Goal: Task Accomplishment & Management: Manage account settings

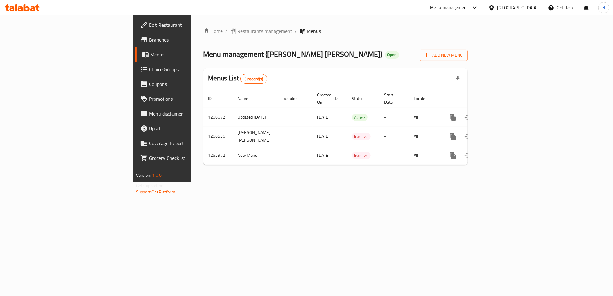
click at [430, 57] on icon "button" at bounding box center [426, 55] width 6 height 6
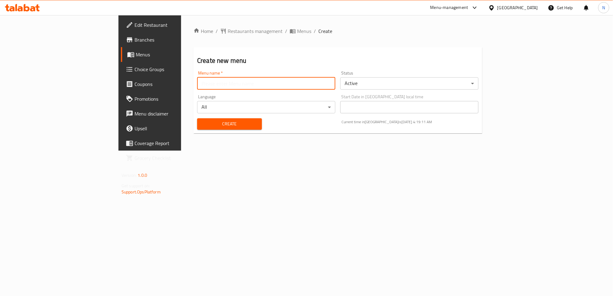
drag, startPoint x: 174, startPoint y: 88, endPoint x: 171, endPoint y: 88, distance: 3.4
click at [197, 88] on input "text" at bounding box center [266, 83] width 138 height 12
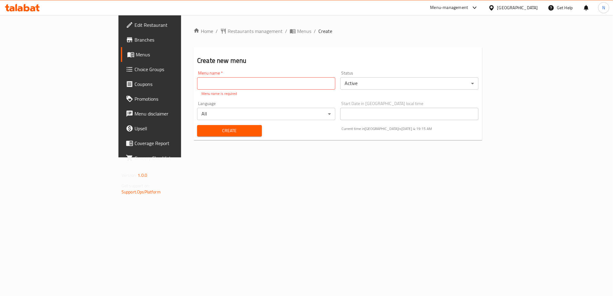
click at [197, 84] on input "text" at bounding box center [266, 83] width 138 height 12
paste input "340717690"
type input "340717690 case number"
click at [379, 87] on body "​ Menu-management [GEOGRAPHIC_DATA] Get Help N Edit Restaurant Branches Menus C…" at bounding box center [306, 155] width 613 height 281
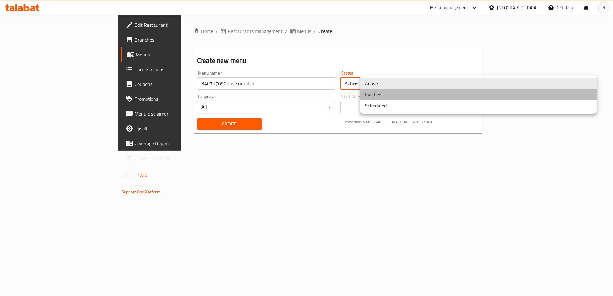
click at [380, 96] on li "Inactive" at bounding box center [478, 94] width 237 height 11
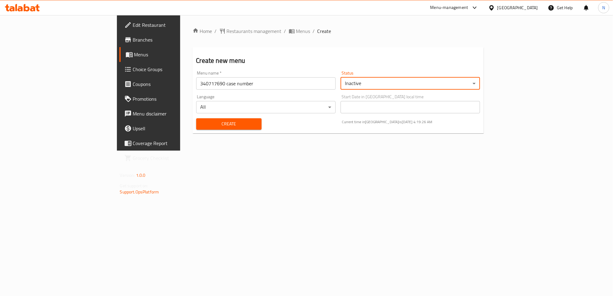
click at [257, 108] on body "​ Menu-management [GEOGRAPHIC_DATA] Get Help N Edit Restaurant Branches Menus C…" at bounding box center [306, 155] width 613 height 281
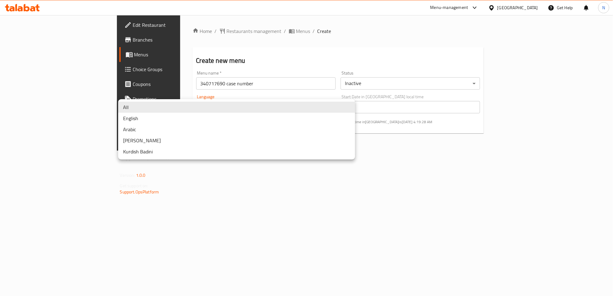
click at [236, 212] on div at bounding box center [306, 148] width 613 height 296
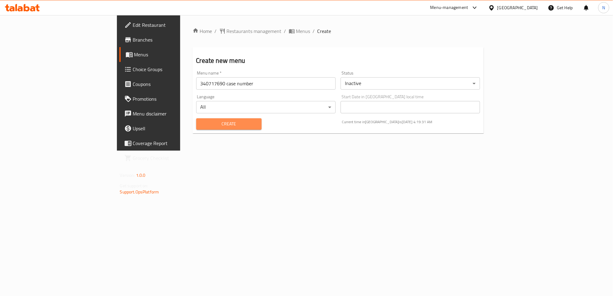
click at [207, 124] on span "Create" at bounding box center [229, 124] width 56 height 8
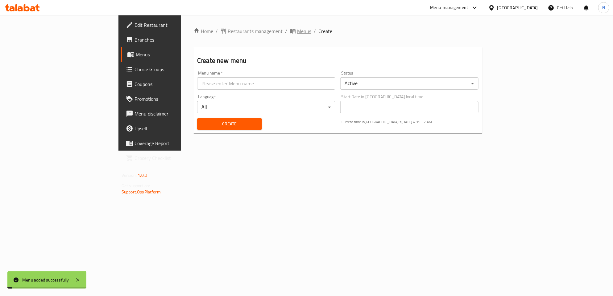
click at [297, 31] on span "Menus" at bounding box center [304, 30] width 14 height 7
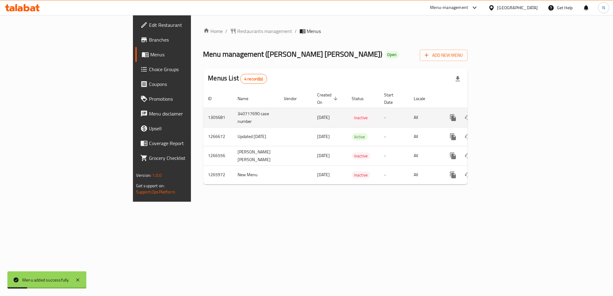
drag, startPoint x: 253, startPoint y: 114, endPoint x: 349, endPoint y: 113, distance: 95.9
click at [349, 113] on tr "1305681 340717690 case number [DATE] Inactive - All" at bounding box center [356, 117] width 306 height 19
click at [501, 114] on icon "enhanced table" at bounding box center [497, 117] width 7 height 7
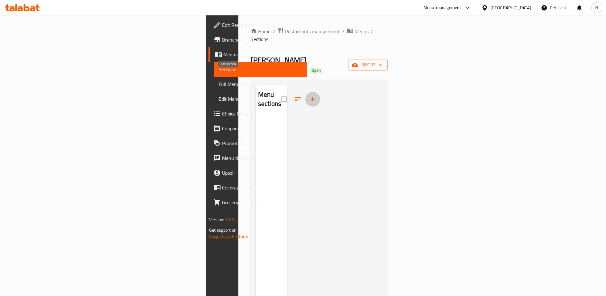
click at [309, 96] on icon "button" at bounding box center [312, 99] width 7 height 7
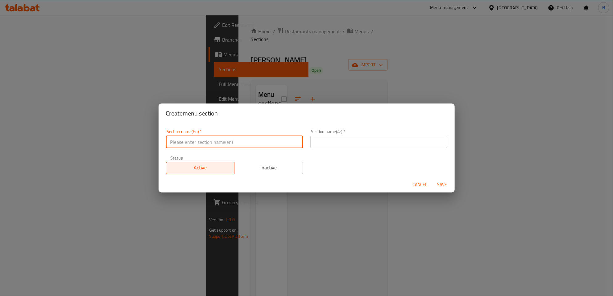
click at [203, 139] on input "text" at bounding box center [234, 142] width 137 height 12
paste input "Kathiyawadi Starters"
click at [204, 141] on input "Kathiyawadi Starters" at bounding box center [234, 142] width 137 height 12
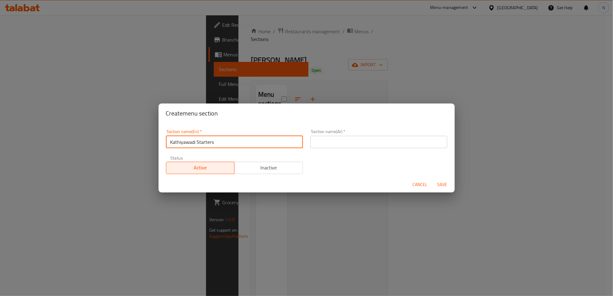
click at [190, 143] on input "Kathiyawadi Starters" at bounding box center [234, 142] width 137 height 12
type input "Kathiyawadi Starters"
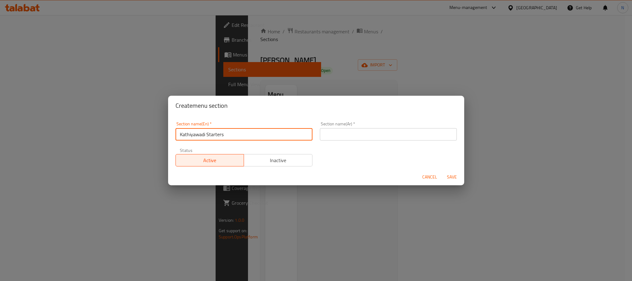
click at [227, 136] on input "Kathiyawadi Starters" at bounding box center [243, 134] width 137 height 12
click at [373, 129] on input "text" at bounding box center [388, 134] width 137 height 12
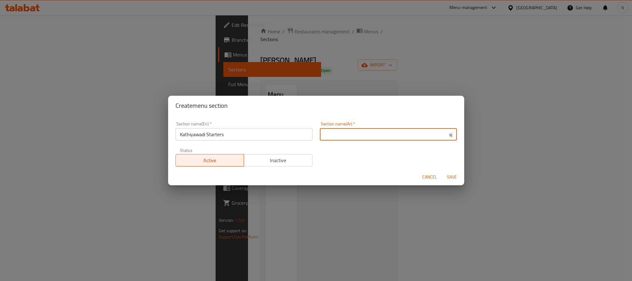
type input "s"
paste input "الكاثياوادي"
click at [426, 136] on input "ستارترز الكاثياوادي" at bounding box center [388, 134] width 137 height 12
type input "ستارترز كاثياوادي"
click at [452, 176] on span "Save" at bounding box center [451, 177] width 15 height 8
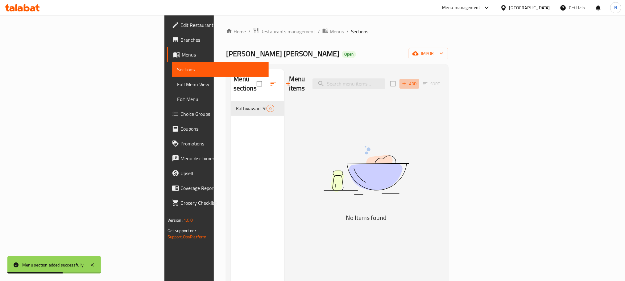
click at [418, 80] on span "Add" at bounding box center [409, 83] width 17 height 7
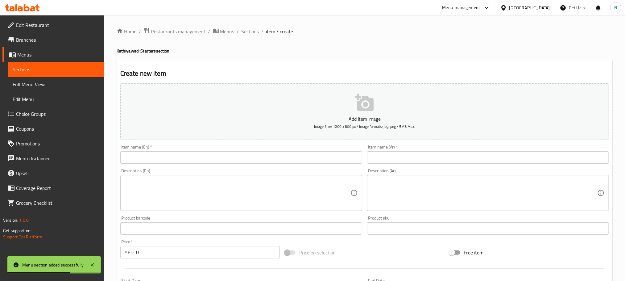
click at [472, 153] on input "text" at bounding box center [488, 157] width 242 height 12
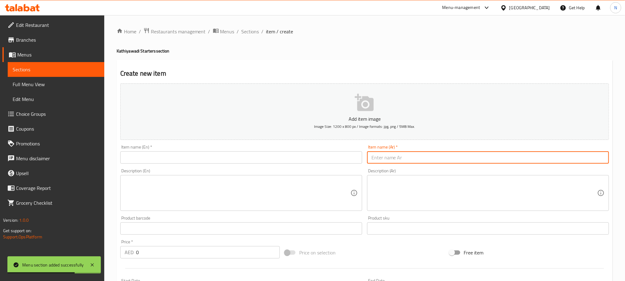
click at [298, 158] on input "text" at bounding box center [241, 157] width 242 height 12
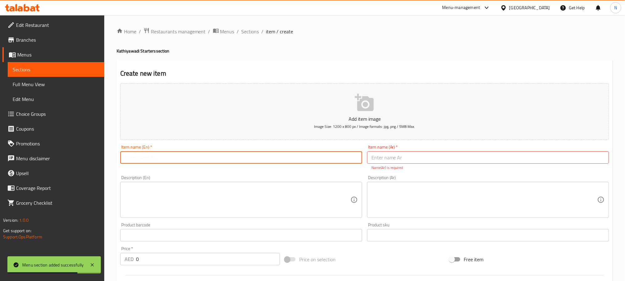
paste input "Cheese [PERSON_NAME]"
click at [302, 158] on input "Cheese [PERSON_NAME]" at bounding box center [241, 157] width 242 height 12
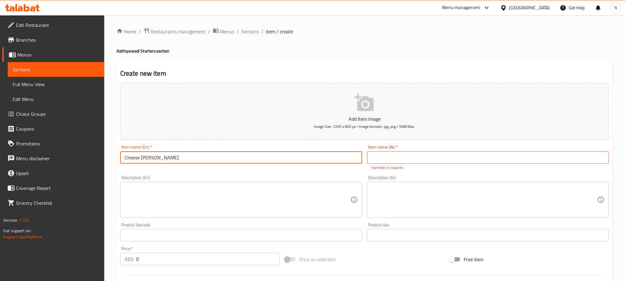
type input "Cheese [PERSON_NAME]"
click at [200, 157] on input "Cheese [PERSON_NAME]" at bounding box center [241, 157] width 242 height 12
click at [186, 160] on input "Cheese [PERSON_NAME]" at bounding box center [241, 157] width 242 height 12
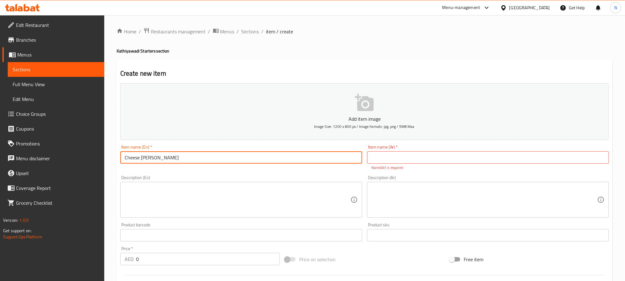
click at [186, 160] on input "Cheese [PERSON_NAME]" at bounding box center [241, 157] width 242 height 12
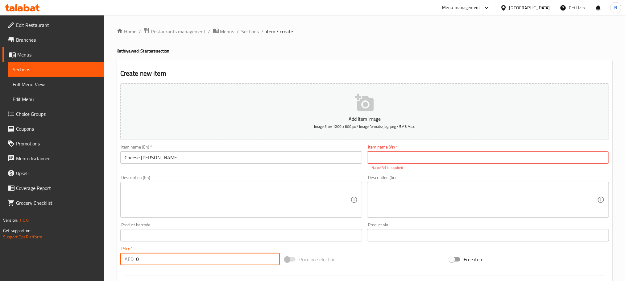
drag, startPoint x: 137, startPoint y: 259, endPoint x: 138, endPoint y: 241, distance: 18.2
click at [123, 257] on div "AED 0 Price *" at bounding box center [199, 259] width 159 height 12
paste input "12.0"
type input "12.00"
click at [450, 155] on input "text" at bounding box center [488, 157] width 242 height 12
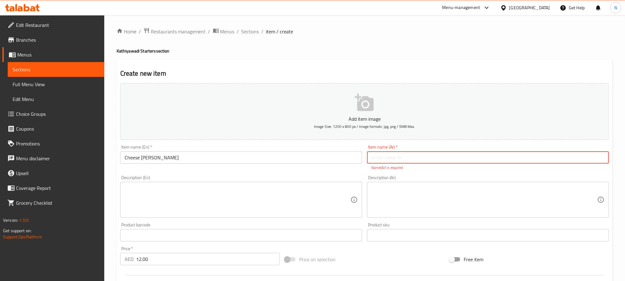
paste input "بابادي ماسالا بالجبن و[PERSON_NAME]"
click at [491, 196] on textarea at bounding box center [484, 199] width 226 height 29
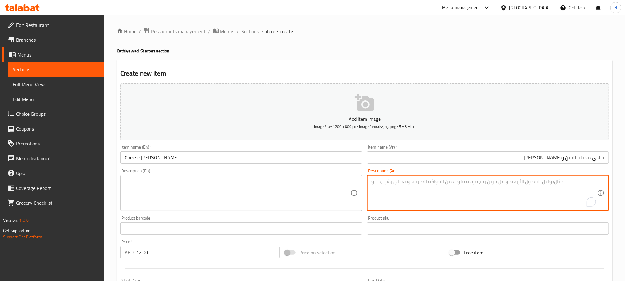
click at [142, 159] on input "Cheese [PERSON_NAME]" at bounding box center [241, 157] width 242 height 12
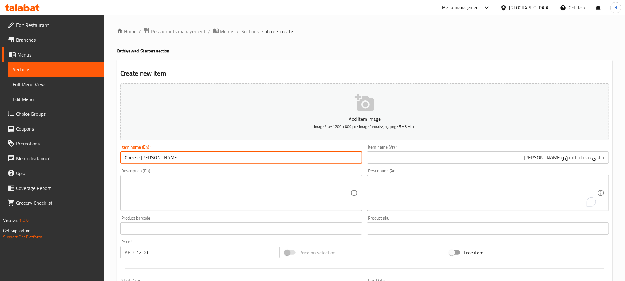
click at [142, 159] on input "Cheese [PERSON_NAME]" at bounding box center [241, 157] width 242 height 12
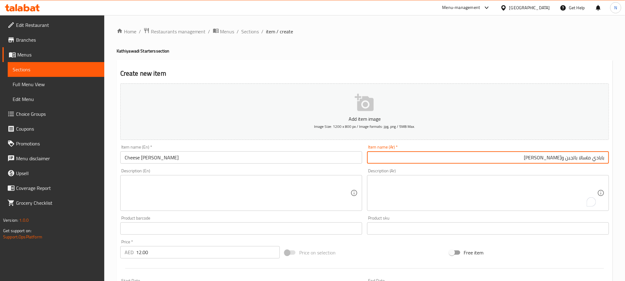
click at [557, 160] on input "بابادي ماسالا بالجبن و[PERSON_NAME]" at bounding box center [488, 157] width 242 height 12
type input "بابادي ماسالا بالجبن وناجلي"
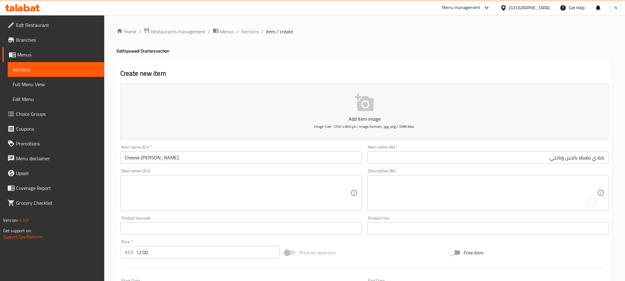
click at [270, 201] on textarea at bounding box center [238, 192] width 226 height 29
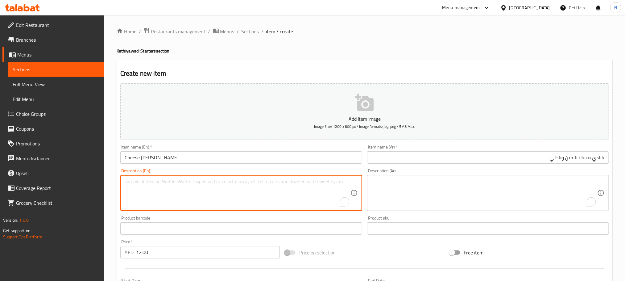
paste textarea "Cheese-infused masala nagli papadi, combining crispy texture with creamy, chees…"
click at [228, 187] on textarea "Cheese-infused masala nagli papadi, combining crispy texture with creamy, chees…" at bounding box center [238, 192] width 226 height 29
click at [229, 187] on textarea "Cheese-infused masala nagli papadi, combining crispy texture with creamy, chees…" at bounding box center [238, 192] width 226 height 29
type textarea "Cheese-infused masala nagli papadi, combining crispy texture with creamy, chees…"
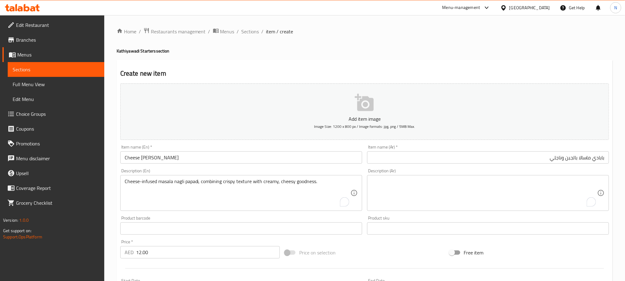
click at [489, 183] on textarea "To enrich screen reader interactions, please activate Accessibility in Grammarl…" at bounding box center [484, 192] width 226 height 29
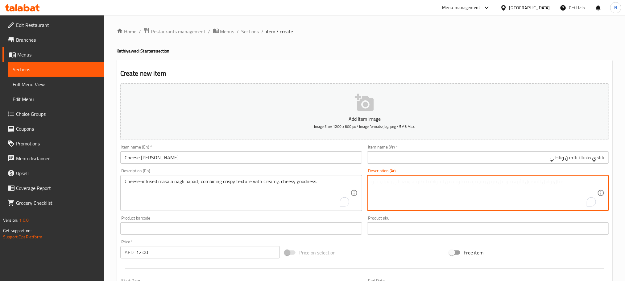
paste textarea "ماسالا ناجلي بابادي الممزوجة بالجبن، تجمع بين الملمس المقرمش والجودة الكريمية و…"
click at [549, 181] on textarea "ماسالا ناجلي بابادي الممزوجة بالجبن، تجمع بين الملمس المقرمش والجودة الكريمية و…" at bounding box center [484, 192] width 226 height 29
click at [513, 194] on textarea "ماسالا ناجلي بابادي الممزوجة بالجبن، تجمع بين الملمس المقرمش والجودة الكريمية و…" at bounding box center [484, 192] width 226 height 29
click at [500, 185] on textarea "ماسالا ناجلي بابادي الممزوجة بالجبن، تجمع بين الملمس المقرمش والجودة الكريمية و…" at bounding box center [484, 192] width 226 height 29
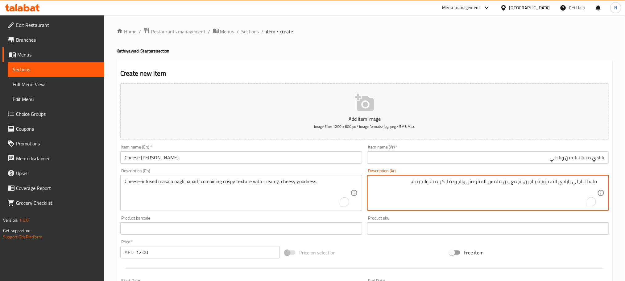
click at [484, 182] on textarea "ماسالا ناجلي بابادي الممزوجة بالجبن، تجمع بين ملمس المقرمش والجودة الكريمية وال…" at bounding box center [484, 192] width 226 height 29
click at [464, 183] on textarea "ماسالا ناجلي بابادي الممزوجة بالجبن، تجمع بين ملمس مقرمش والجودة الكريمية والجب…" at bounding box center [484, 192] width 226 height 29
click at [450, 182] on textarea "ماسالا ناجلي بابادي الممزوجة ب[GEOGRAPHIC_DATA]، تجمع بين ملمس مقرمش وجودة الكر…" at bounding box center [484, 192] width 226 height 29
click at [452, 184] on textarea "ماسالا ناجلي بابادي الممزوجة ب[GEOGRAPHIC_DATA]، تجمع بين ملمس مقرمش وجودة الكر…" at bounding box center [484, 192] width 226 height 29
drag, startPoint x: 432, startPoint y: 181, endPoint x: 437, endPoint y: 189, distance: 8.8
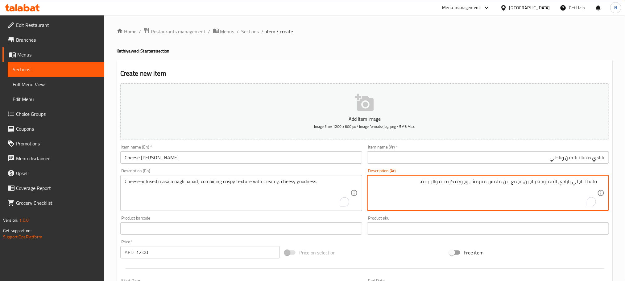
click at [433, 182] on textarea "ماسالا ناجلي بابادي الممزوجة بالجبن، تجمع بين ملمس مقرمش وجودة كريمية والجبنية." at bounding box center [484, 192] width 226 height 29
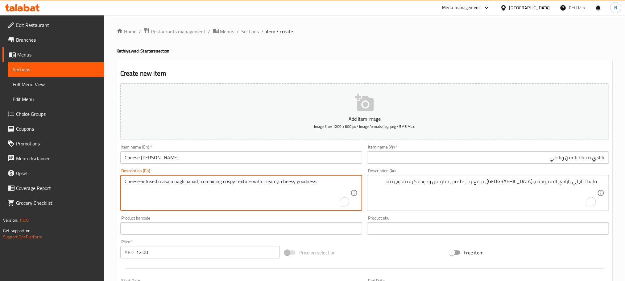
click at [289, 181] on textarea "Cheese-infused masala nagli papadi, combining crispy texture with creamy, chees…" at bounding box center [238, 192] width 226 height 29
click at [299, 180] on textarea "Cheese-infused masala nagli papadi, combining crispy texture with creamy, chees…" at bounding box center [238, 192] width 226 height 29
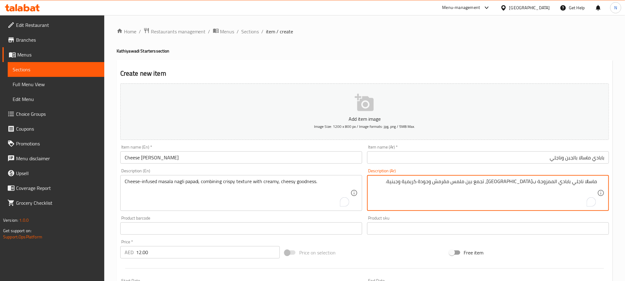
click at [462, 183] on textarea "ماسالا ناجلي بابادي الممزوجة ب[GEOGRAPHIC_DATA]، تجمع بين ملمس مقرمش وجودة كريم…" at bounding box center [484, 192] width 226 height 29
click at [460, 188] on textarea "ماسالا ناجلي بابادي الممزوجة ب[GEOGRAPHIC_DATA]، تجمع بين ملمس مقرمش وجودة كريم…" at bounding box center [484, 192] width 226 height 29
drag, startPoint x: 467, startPoint y: 181, endPoint x: 457, endPoint y: 183, distance: 9.4
click at [457, 183] on textarea "ماسالا ناجلي بابادي الممزوجة ب[GEOGRAPHIC_DATA]، تجمع بين ملمس مقرمش وجودة كريم…" at bounding box center [484, 192] width 226 height 29
type textarea "ماسالا ناجلي بابادي الممزوجة ب[GEOGRAPHIC_DATA]، تجمع بين ملمس مقرمش وجودنس كري…"
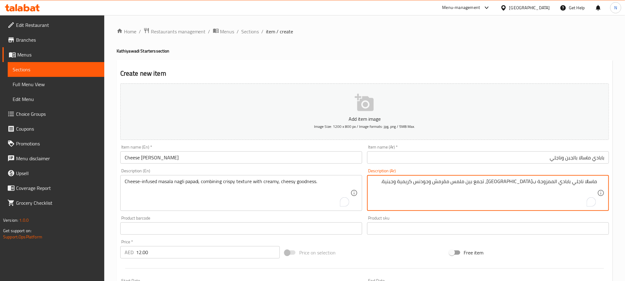
click at [232, 182] on textarea "Cheese-infused masala nagli papadi, combining crispy texture with creamy, chees…" at bounding box center [238, 192] width 226 height 29
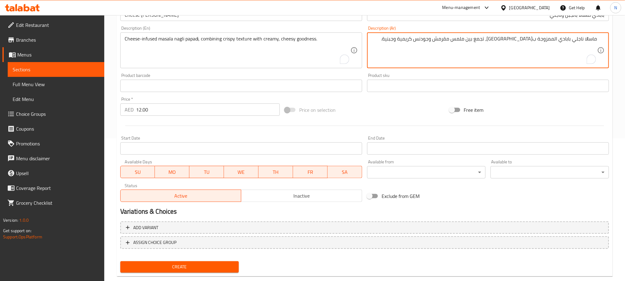
scroll to position [154, 0]
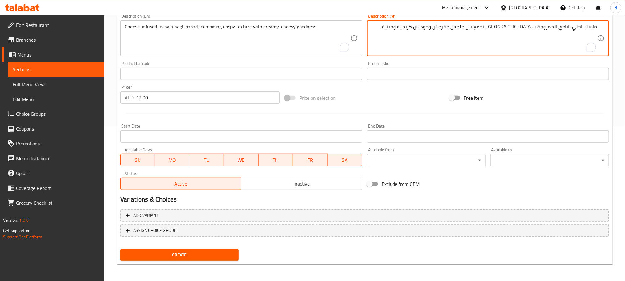
click at [195, 252] on span "Create" at bounding box center [179, 255] width 109 height 8
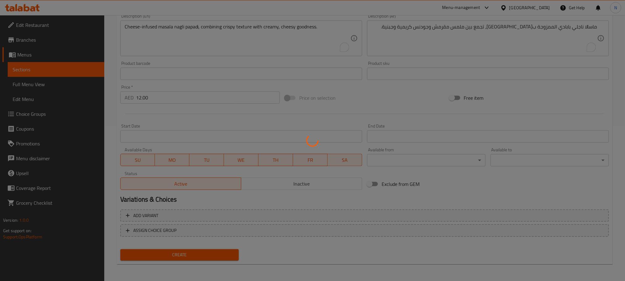
type input "0"
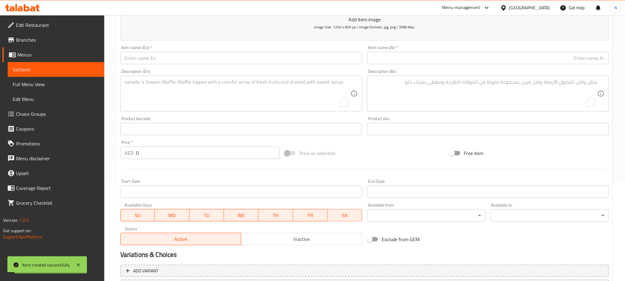
scroll to position [0, 0]
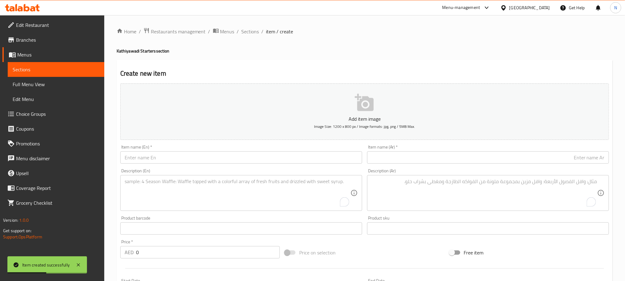
click at [247, 161] on input "text" at bounding box center [241, 157] width 242 height 12
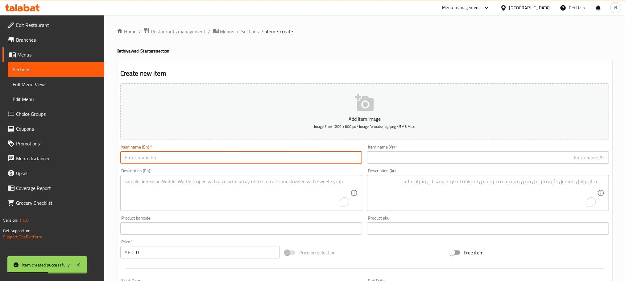
paste input "Cheese Pizza Bhakhri"
click at [247, 161] on input "Cheese Pizza Bhakhri" at bounding box center [241, 157] width 242 height 12
type input "Cheese Pizza Bhakhri"
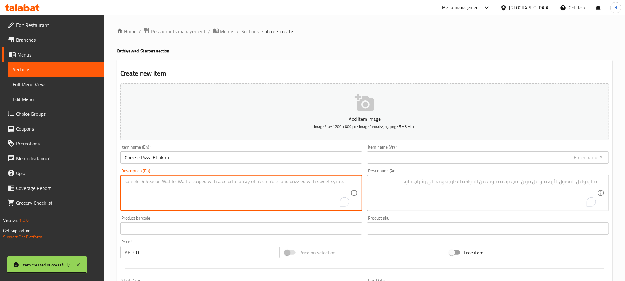
click at [206, 182] on textarea "To enrich screen reader interactions, please activate Accessibility in Grammarl…" at bounding box center [238, 192] width 226 height 29
paste textarea "Crispy bhakhri topped with cheesy pizza spread, blending traditional and modern…"
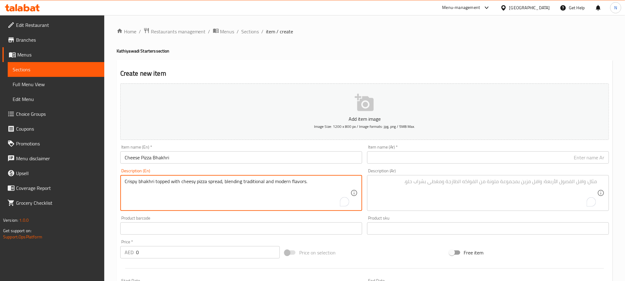
click at [204, 184] on textarea "Crispy bhakhri topped with cheesy pizza spread, blending traditional and modern…" at bounding box center [238, 192] width 226 height 29
type textarea "Crispy bhakhri topped with cheesy pizza spread, blending traditional and modern…"
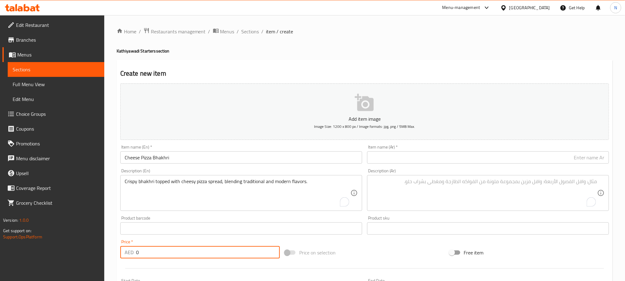
click at [134, 250] on div "AED 0 Price *" at bounding box center [199, 252] width 159 height 12
paste input "18.00"
type input "18.00"
click at [164, 213] on div "Product barcode Product barcode" at bounding box center [241, 225] width 247 height 24
drag, startPoint x: 160, startPoint y: 204, endPoint x: 160, endPoint y: 195, distance: 9.3
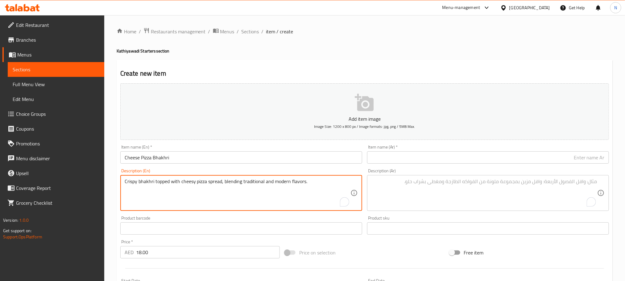
click at [158, 158] on input "Cheese Pizza Bhakhri" at bounding box center [241, 157] width 242 height 12
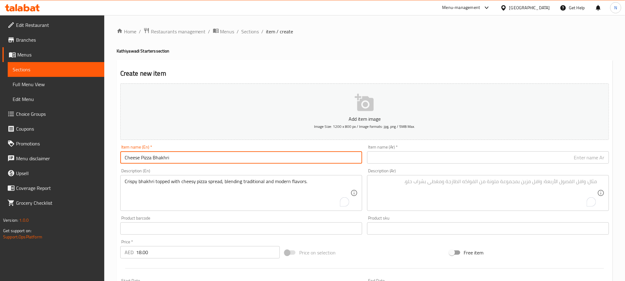
click at [158, 158] on input "Cheese Pizza Bhakhri" at bounding box center [241, 157] width 242 height 12
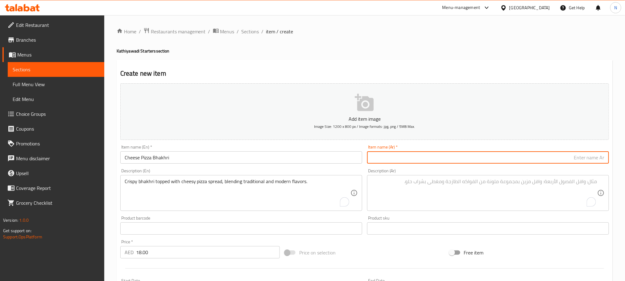
click at [434, 159] on input "text" at bounding box center [488, 157] width 242 height 12
paste input "بيتزا بالجبنة بهاكري"
type input "بيتزا بالجبنة بهاكري"
click at [161, 154] on input "Cheese Pizza Bhakhri" at bounding box center [241, 157] width 242 height 12
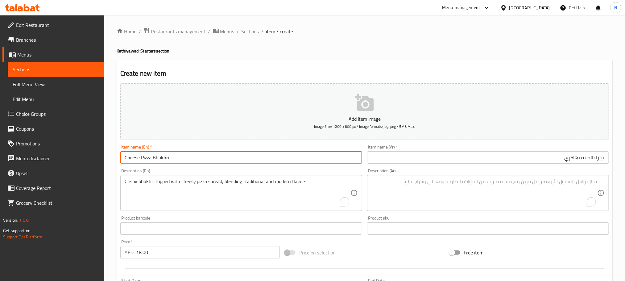
click at [161, 154] on input "Cheese Pizza Bhakhri" at bounding box center [241, 157] width 242 height 12
click at [175, 162] on input "Cheese Pizza Bhakhri" at bounding box center [241, 157] width 242 height 12
click at [176, 162] on input "Cheese Pizza Bhakhri" at bounding box center [241, 157] width 242 height 12
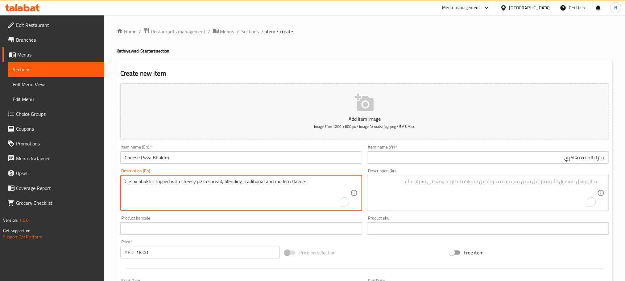
click at [230, 192] on textarea "Crispy bhakhri topped with cheesy pizza spread, blending traditional and modern…" at bounding box center [238, 192] width 226 height 29
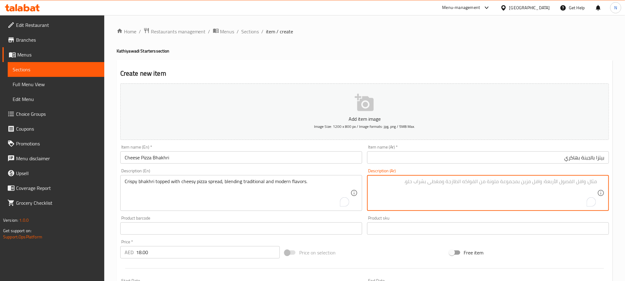
click at [426, 183] on textarea "To enrich screen reader interactions, please activate Accessibility in Grammarl…" at bounding box center [484, 192] width 226 height 29
click at [441, 191] on textarea "To enrich screen reader interactions, please activate Accessibility in Grammarl…" at bounding box center [484, 192] width 226 height 29
paste textarea "بهاري مقرمش مغطى بطبقة من البيتزا بالجبن، يمزج بين النكهات التقليدية والحديثة."
click at [216, 182] on textarea "Crispy bhakhri topped with cheesy pizza spread, blending traditional and modern…" at bounding box center [238, 192] width 226 height 29
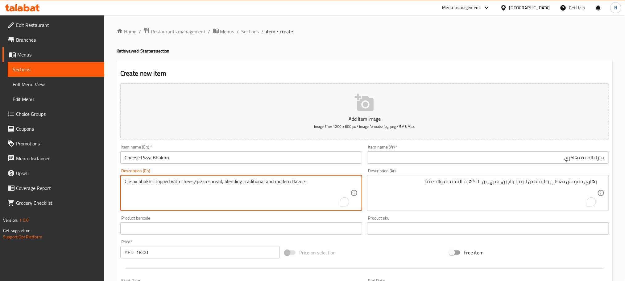
click at [216, 183] on textarea "Crispy bhakhri topped with cheesy pizza spread, blending traditional and modern…" at bounding box center [238, 192] width 226 height 29
click at [217, 183] on textarea "Crispy bhakhri topped with cheesy pizza spread, blending traditional and modern…" at bounding box center [238, 192] width 226 height 29
click at [228, 182] on textarea "Crispy bhakhri topped with cheesy pizza spread, blending traditional and modern…" at bounding box center [238, 192] width 226 height 29
click at [217, 182] on textarea "Crispy bhakhri topped with cheesy pizza spread, blending traditional and modern…" at bounding box center [238, 192] width 226 height 29
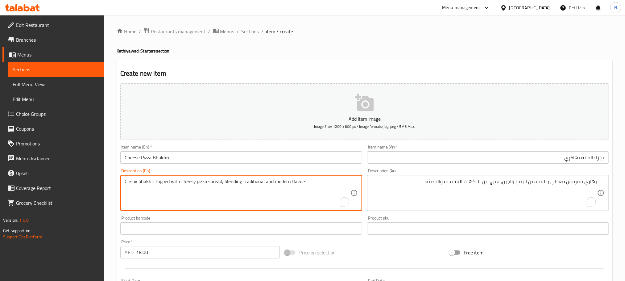
click at [217, 182] on textarea "Crispy bhakhri topped with cheesy pizza spread, blending traditional and modern…" at bounding box center [238, 192] width 226 height 29
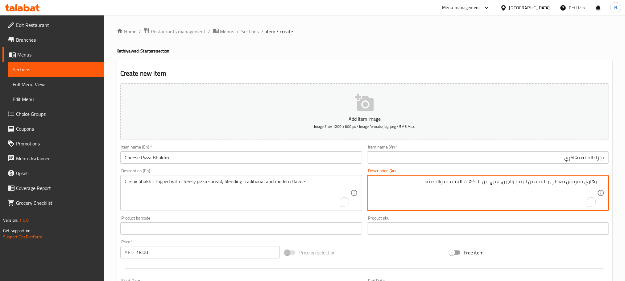
drag, startPoint x: 548, startPoint y: 182, endPoint x: 537, endPoint y: 183, distance: 11.1
click at [525, 184] on textarea "بهاري مقرمش مغطى بسبريد من البيتزا ب[GEOGRAPHIC_DATA]، يمزج بين النكهات التقليد…" at bounding box center [484, 192] width 226 height 29
click at [513, 182] on textarea "بهاري مقرمش مغطى بسبريد من بيتزا ب[GEOGRAPHIC_DATA]، يمزج بين النكهات التقليدية…" at bounding box center [484, 192] width 226 height 29
click at [483, 182] on textarea "بهاري مقرمش مغطى بسبريد من بيتزا ب[GEOGRAPHIC_DATA]، يمزج بين النكهات التقليدية…" at bounding box center [484, 192] width 226 height 29
click at [467, 183] on textarea "بهاري مقرمش مغطى بسبريد من بيتزا ب[GEOGRAPHIC_DATA]، يمزج بين نكهات التقليدية و…" at bounding box center [484, 192] width 226 height 29
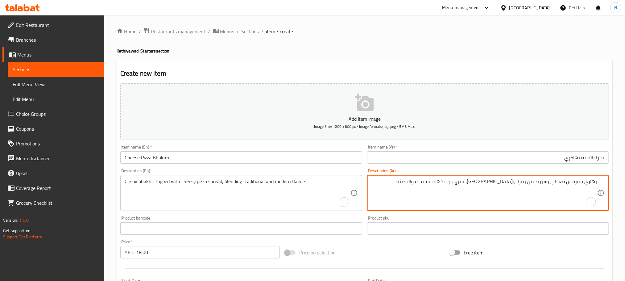
click at [449, 182] on textarea "بهاري مقرمش مغطى بسبريد من بيتزا ب[GEOGRAPHIC_DATA]، يمزج بين نكهات تقليدية وال…" at bounding box center [484, 192] width 226 height 29
type textarea "بهاري مقرمش مغطى بسبريد من بيتزا ب[GEOGRAPHIC_DATA]، يمزج بين نكهات تقليدية وحد…"
click at [163, 155] on input "Cheese Pizza Bhakhri" at bounding box center [241, 157] width 242 height 12
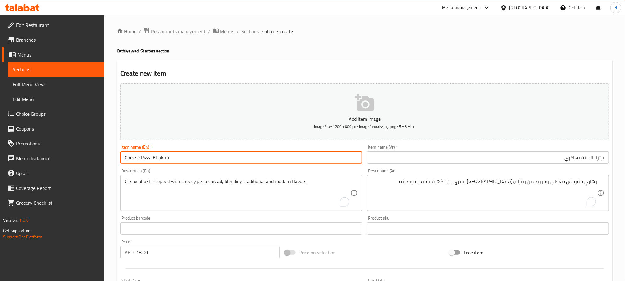
click at [163, 155] on input "Cheese Pizza Bhakhri" at bounding box center [241, 157] width 242 height 12
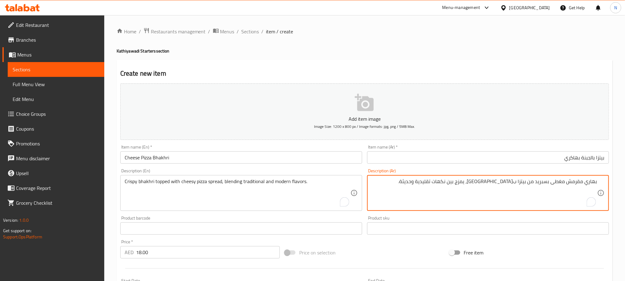
click at [405, 182] on textarea "بهاري مقرمش مغطى بسبريد من بيتزا ب[GEOGRAPHIC_DATA]، يمزج بين نكهات تقليدية وحد…" at bounding box center [484, 192] width 226 height 29
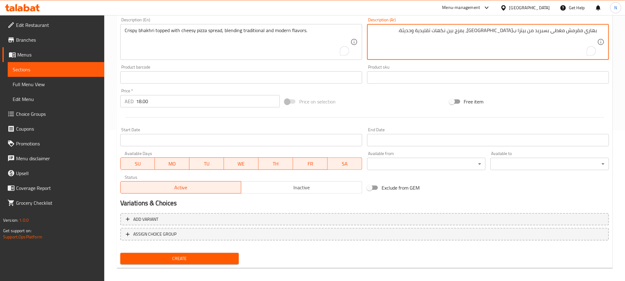
scroll to position [154, 0]
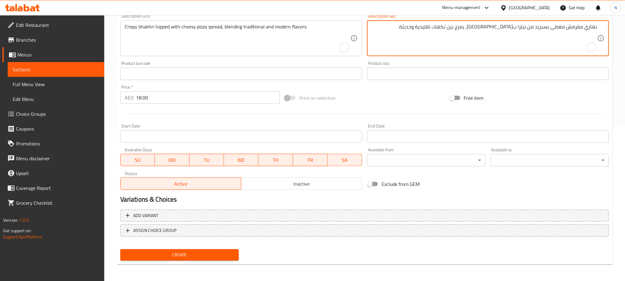
click at [220, 253] on span "Create" at bounding box center [179, 255] width 109 height 8
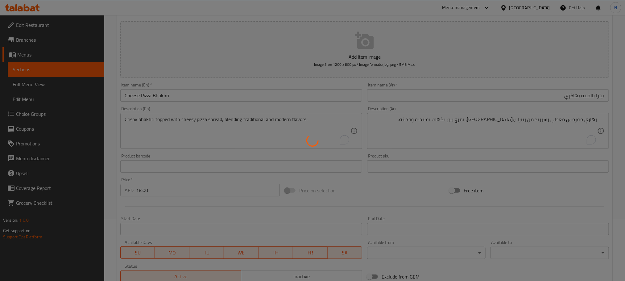
type input "0"
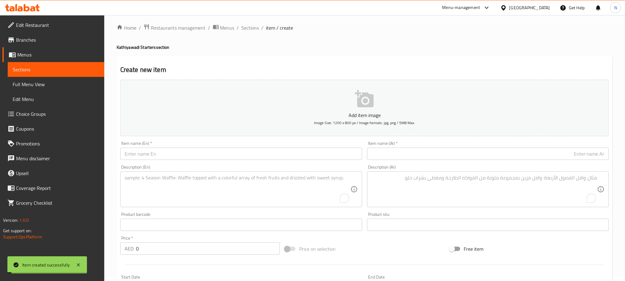
scroll to position [0, 0]
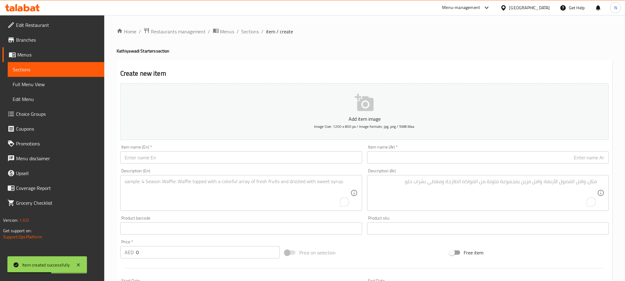
click at [135, 160] on input "text" at bounding box center [241, 157] width 242 height 12
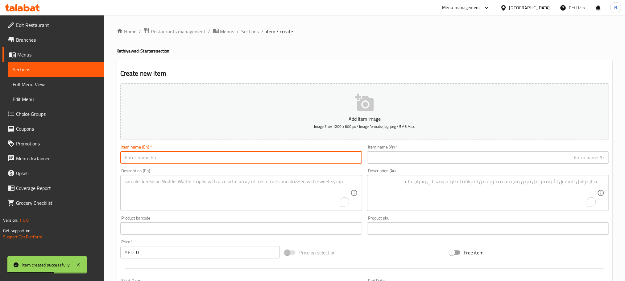
click at [135, 160] on input "text" at bounding box center [241, 157] width 242 height 12
paste input "Fried Rotli In Buttermilk"
click at [137, 160] on input "Fried Rotli In Buttermilk" at bounding box center [241, 157] width 242 height 12
click at [137, 152] on input "Fried Rotli In Buttermilk" at bounding box center [241, 157] width 242 height 12
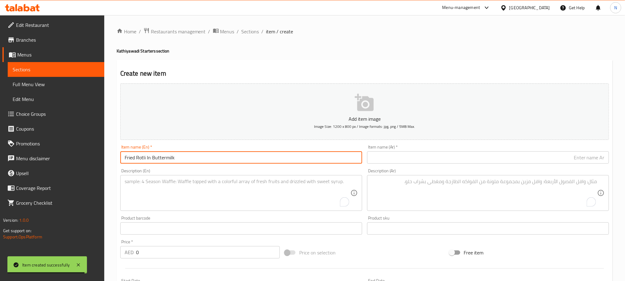
click at [137, 152] on input "Fried Rotli In Buttermilk" at bounding box center [241, 157] width 242 height 12
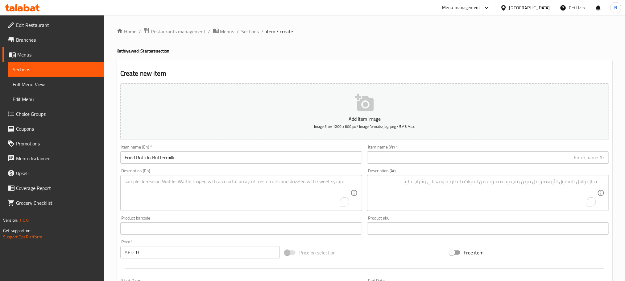
type input "Fried Rotli in Buttermilk"
click at [153, 204] on textarea "To enrich screen reader interactions, please activate Accessibility in Grammarl…" at bounding box center [238, 192] width 226 height 29
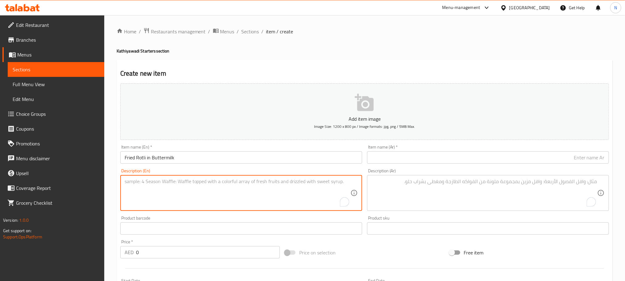
paste textarea "Crispy fried rotli simmered in tangy, spiced buttermilk for a comforting tradit…"
click at [160, 185] on textarea "Crispy fried rotli simmered in tangy, spiced buttermilk for a comforting tradit…" at bounding box center [238, 192] width 226 height 29
click at [161, 185] on textarea "Crispy fried rotli simmered in tangy, spiced buttermilk for a comforting tradit…" at bounding box center [238, 192] width 226 height 29
type textarea "Crispy fried rotli simmered in tangy, spiced buttermilk for a comforting tradit…"
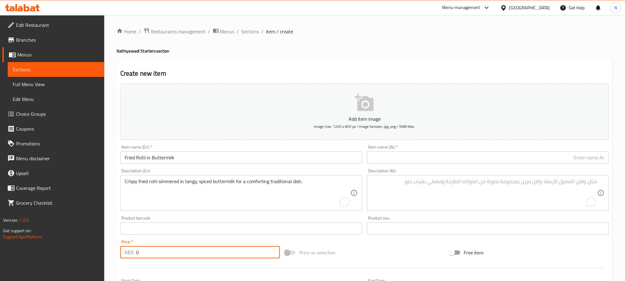
drag, startPoint x: 140, startPoint y: 253, endPoint x: 132, endPoint y: 254, distance: 8.1
click at [133, 254] on div "AED 0 Price *" at bounding box center [199, 252] width 159 height 12
paste input "29.0"
type input "29.00"
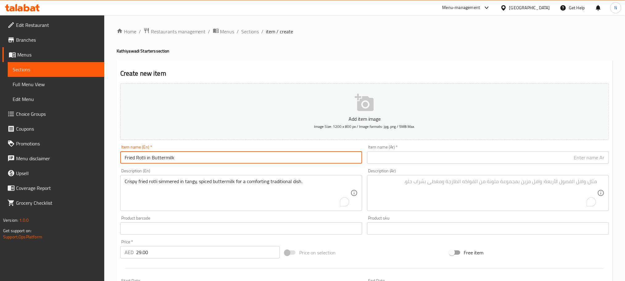
click at [177, 154] on input "Fried Rotli in Buttermilk" at bounding box center [241, 157] width 242 height 12
click at [178, 154] on input "Fried Rotli in Buttermilk" at bounding box center [241, 157] width 242 height 12
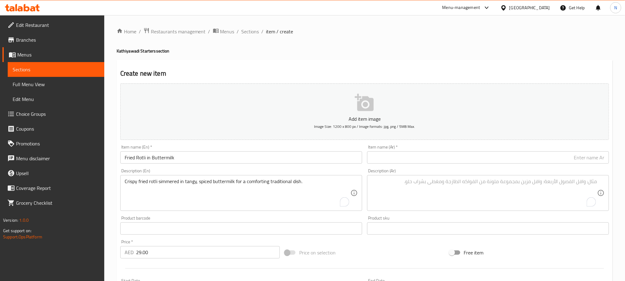
click at [554, 163] on input "text" at bounding box center [488, 157] width 242 height 12
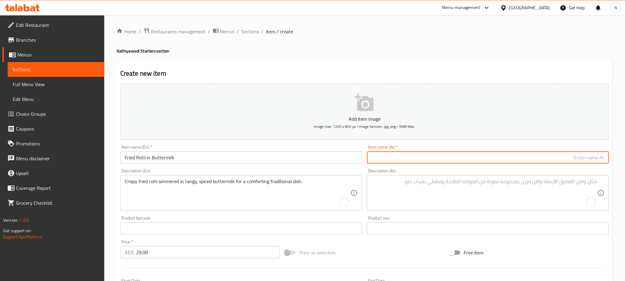
paste input "روتلي مقلي في اللبن الرائب"
click at [568, 158] on input "روتلي مقلي في اللبن الرائب" at bounding box center [488, 157] width 242 height 12
click at [568, 161] on input "روتلي مقلي في للبن الرائب" at bounding box center [488, 157] width 242 height 12
click at [560, 160] on input "روتلي مقلي في لبن الرائب" at bounding box center [488, 157] width 242 height 12
click at [160, 155] on input "Fried Rotli in Buttermilk" at bounding box center [241, 157] width 242 height 12
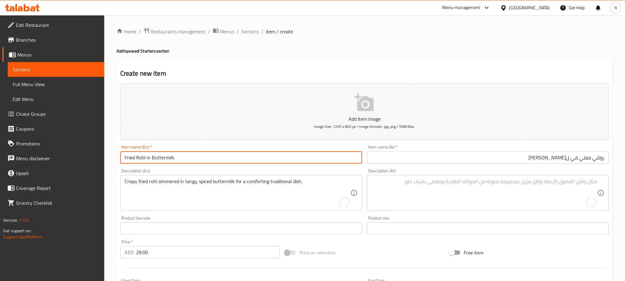
click at [160, 155] on input "Fried Rotli in Buttermilk" at bounding box center [241, 157] width 242 height 12
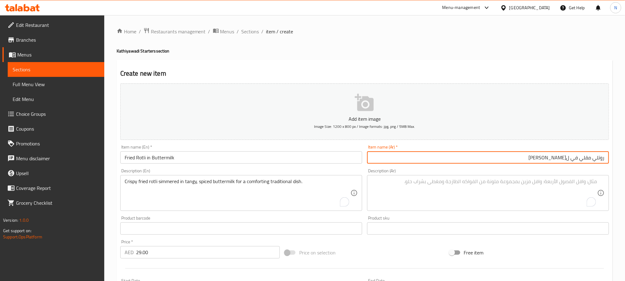
click at [492, 156] on input "روتلي مقلي في ل[PERSON_NAME]" at bounding box center [488, 157] width 242 height 12
paste input "مخيض اللبن"
click at [555, 156] on input "روتلي مقلي في مخيض اللبن" at bounding box center [488, 157] width 242 height 12
click at [553, 159] on input "روتلي مقلي في مخيض اللبن" at bounding box center [488, 157] width 242 height 12
type input "روتلي مقلي في مخيض لبن"
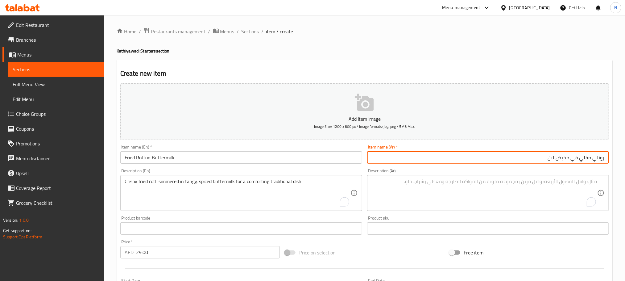
click at [138, 159] on input "Fried Rotli in Buttermilk" at bounding box center [241, 157] width 242 height 12
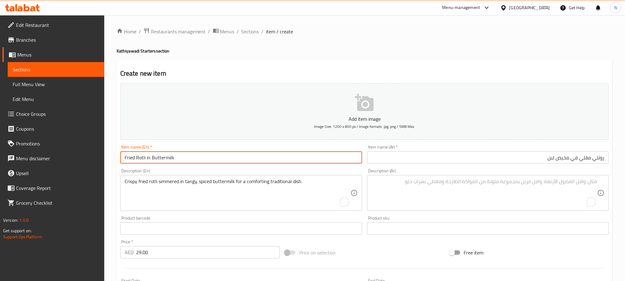
click at [139, 160] on input "Fried Rotli in Buttermilk" at bounding box center [241, 157] width 242 height 12
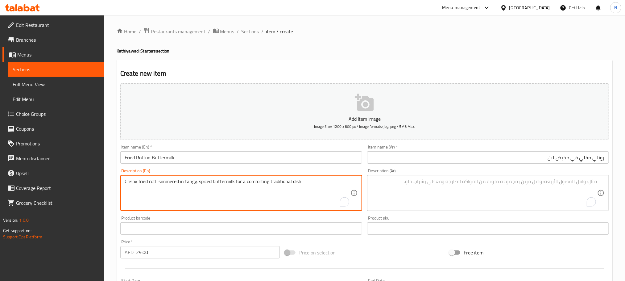
click at [216, 197] on textarea "Crispy fried rotli simmered in tangy, spiced buttermilk for a comforting tradit…" at bounding box center [238, 192] width 226 height 29
click at [216, 198] on textarea "Crispy fried rotli simmered in tangy, spiced buttermilk for a comforting tradit…" at bounding box center [238, 192] width 226 height 29
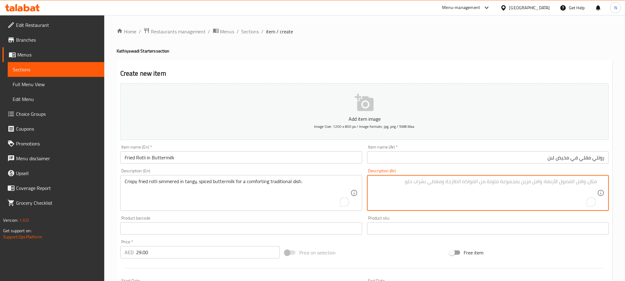
click at [527, 192] on textarea "To enrich screen reader interactions, please activate Accessibility in Grammarl…" at bounding box center [484, 192] width 226 height 29
paste textarea "روتلي مقلي مقرمش مطهو على نار هادئة في اللبن الرائب اللذيذ والمتبل للحصول على ط…"
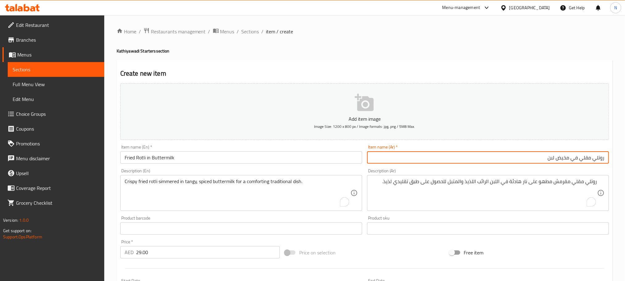
drag, startPoint x: 569, startPoint y: 158, endPoint x: 549, endPoint y: 158, distance: 20.7
click at [549, 158] on input "روتلي مقلي في مخيض لبن" at bounding box center [488, 157] width 242 height 12
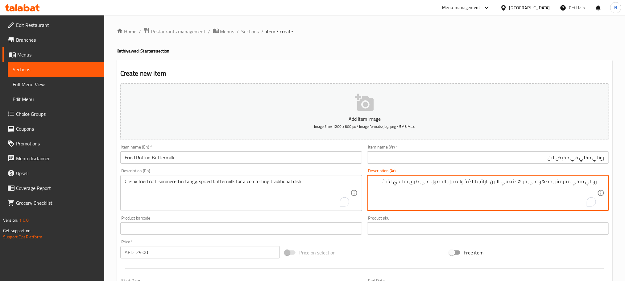
drag, startPoint x: 502, startPoint y: 182, endPoint x: 480, endPoint y: 183, distance: 21.3
paste textarea "مخيض لبن"
click at [477, 182] on textarea "روتلي مقلي مقرمش مطهو على نار هادئة فيمخيض لبن اللذيذ والمتبل للحصول على طبق تق…" at bounding box center [484, 192] width 226 height 29
click at [464, 184] on textarea "روتلي مقلي مقرمش مطهو على نار هادئة فيمخيض لبن اللذيذ والمتبل للحصول على طبق تق…" at bounding box center [484, 192] width 226 height 29
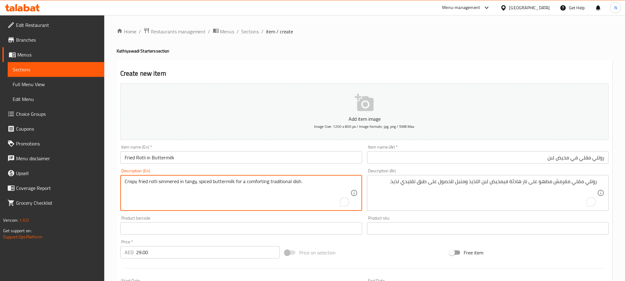
click at [191, 183] on textarea "Crispy fried rotli simmered in tangy, spiced buttermilk for a comforting tradit…" at bounding box center [238, 192] width 226 height 29
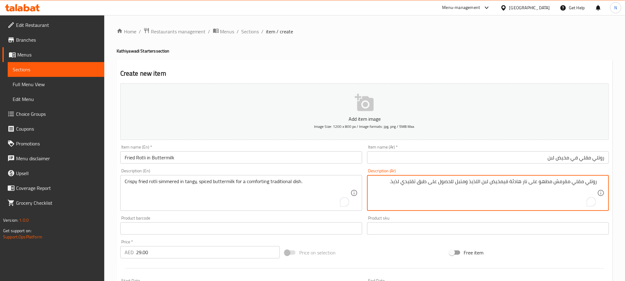
click at [502, 183] on textarea "روتلي مقلي مقرمش مطهو على نار هادئة فيمخيض لبن اللذيذ ومتبل للحصول على طبق تقلي…" at bounding box center [484, 192] width 226 height 29
click at [504, 183] on textarea "روتلي مقلي مقرمش مطهو على نار هادئة فيمخيض لبن اللذيذ ومتبل للحصول على طبق تقلي…" at bounding box center [484, 192] width 226 height 29
click at [473, 183] on textarea "روتلي مقلي مقرمش مطهو على نار هادئة في مخيض لبن اللذيذ ومتبل للحصول على طبق تقل…" at bounding box center [484, 192] width 226 height 29
paste textarea "منعش"
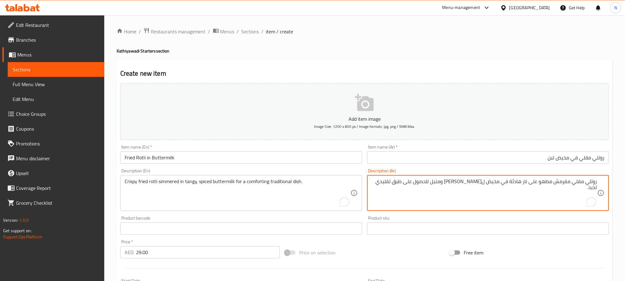
click at [392, 182] on textarea "روتلي مقلي مقرمش مطهو على نار هادئة في مخيض ل[PERSON_NAME] ومتبل للحصول على طبق…" at bounding box center [484, 192] width 226 height 29
type textarea "روتلي مقلي مقرمش مطهو على نار هادئة في مخيض ل[PERSON_NAME] ومتبل للحصول على طبق…"
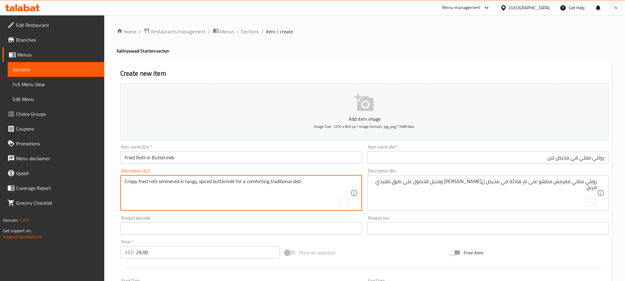
drag, startPoint x: 184, startPoint y: 183, endPoint x: 158, endPoint y: 185, distance: 25.7
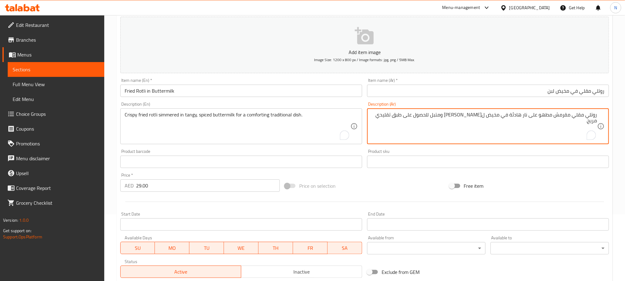
scroll to position [154, 0]
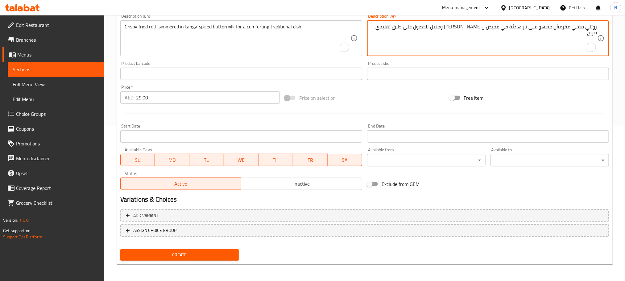
click at [205, 259] on button "Create" at bounding box center [179, 254] width 118 height 11
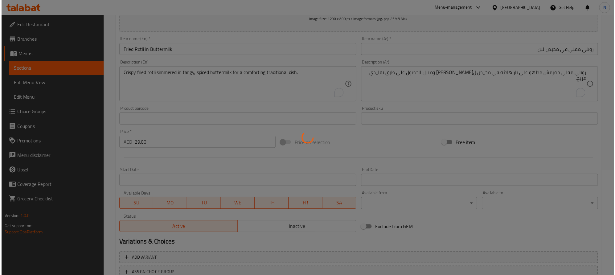
scroll to position [16, 0]
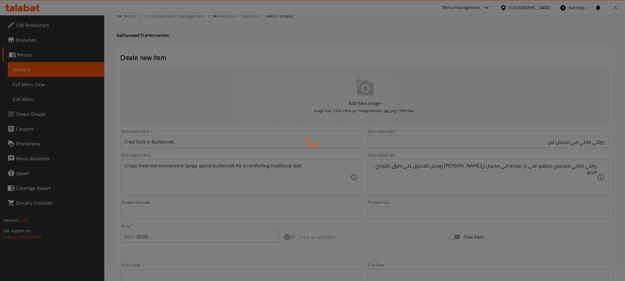
type input "0"
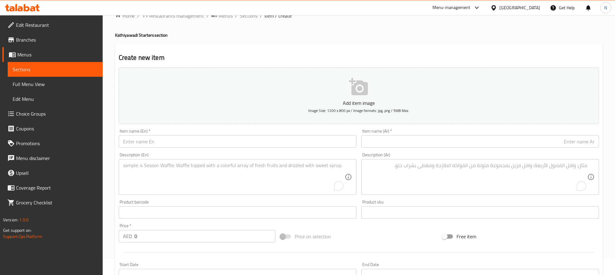
click at [189, 148] on input "text" at bounding box center [238, 141] width 238 height 12
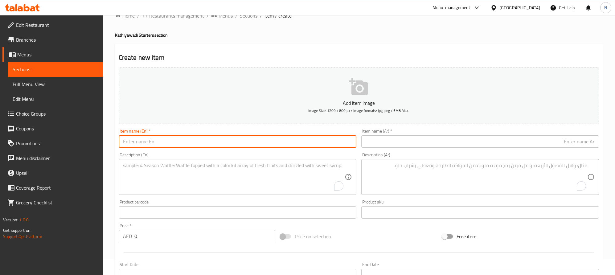
paste input "Fried Rotlo In Buttermilk"
click at [191, 146] on input "Fried Rotlo In Buttermilk" at bounding box center [238, 141] width 238 height 12
type input "Fried Rotlo In Buttermilk"
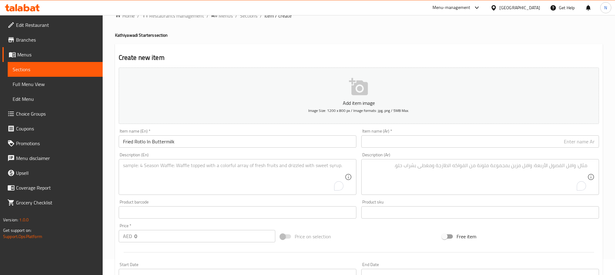
click at [144, 174] on textarea "To enrich screen reader interactions, please activate Accessibility in Grammarl…" at bounding box center [234, 176] width 222 height 29
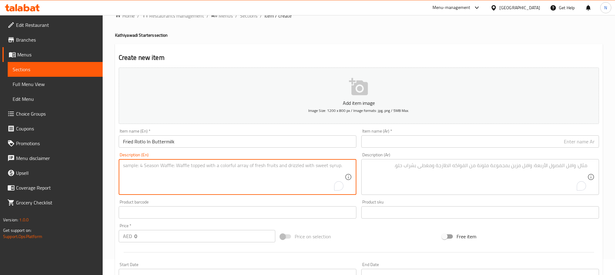
paste textarea "Crispy fried rotlo simmered in tangy, spiced buttermilk for a comforting tradit…"
click at [171, 171] on textarea "Crispy fried rotlo simmered in tangy, spiced buttermilk for a comforting tradit…" at bounding box center [234, 176] width 222 height 29
click at [258, 183] on textarea "Crispy fried rotlo simmered in tangy, spiced buttermilk for a comforting tradit…" at bounding box center [234, 176] width 222 height 29
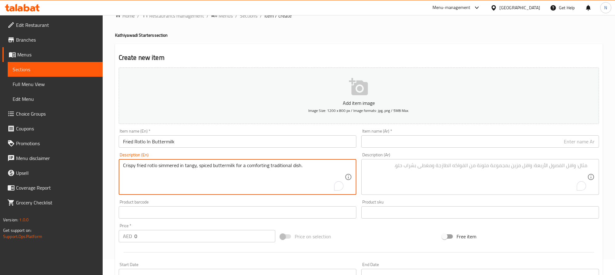
type textarea "Crispy fried rotlo simmered in tangy, spiced buttermilk for a comforting tradit…"
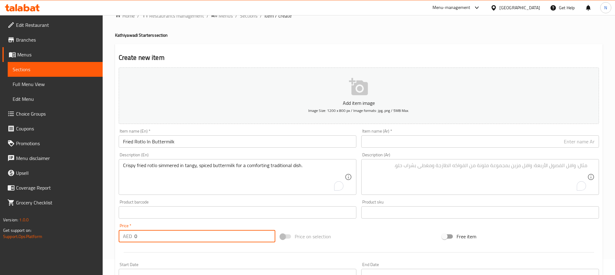
drag, startPoint x: 139, startPoint y: 241, endPoint x: 125, endPoint y: 241, distance: 13.9
click at [125, 241] on div "AED 0 Price *" at bounding box center [197, 236] width 157 height 12
paste input "31.0"
type input "31.00"
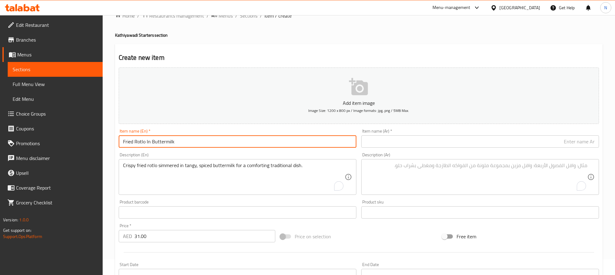
click at [227, 146] on input "Fried Rotlo In Buttermilk" at bounding box center [238, 141] width 238 height 12
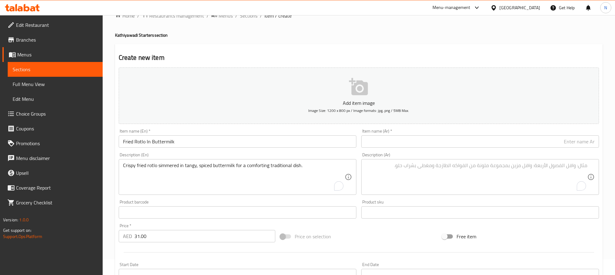
click at [445, 142] on input "text" at bounding box center [480, 141] width 238 height 12
paste input "روتلو مقلي في اللبن الرائب"
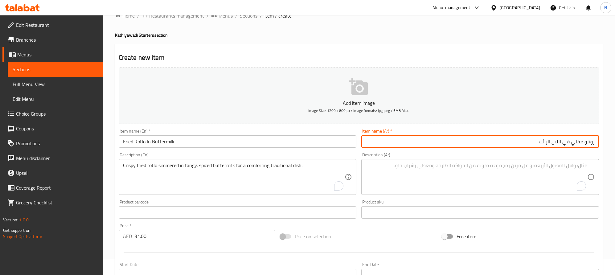
drag, startPoint x: 555, startPoint y: 144, endPoint x: 533, endPoint y: 146, distance: 22.3
click at [533, 146] on input "روتلو مقلي في اللبن الرائب" at bounding box center [480, 141] width 238 height 12
paste input "مخيض لبن"
click at [566, 142] on input "روتلو مقلي فيمخيض لبن" at bounding box center [480, 141] width 238 height 12
click at [565, 144] on input "روتلو مقلي فيمخيض لبن" at bounding box center [480, 141] width 238 height 12
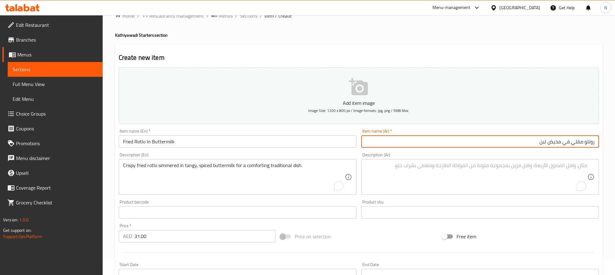
type input "روتلو مقلي في مخيض لبن"
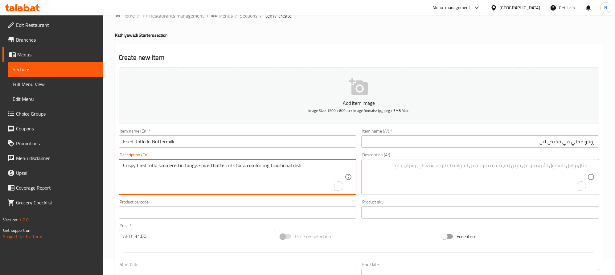
click at [274, 179] on textarea "Crispy fried rotlo simmered in tangy, spiced buttermilk for a comforting tradit…" at bounding box center [234, 176] width 222 height 29
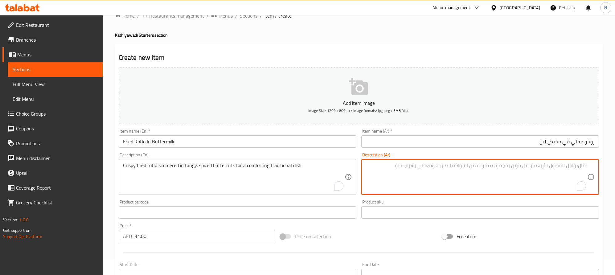
click at [570, 166] on textarea "To enrich screen reader interactions, please activate Accessibility in Grammarl…" at bounding box center [477, 176] width 222 height 29
paste textarea "روتلو مقلي مقرمش مطهو على نار هادئة في اللبن الرائب اللذيذ والمتبل للحصول على ط…"
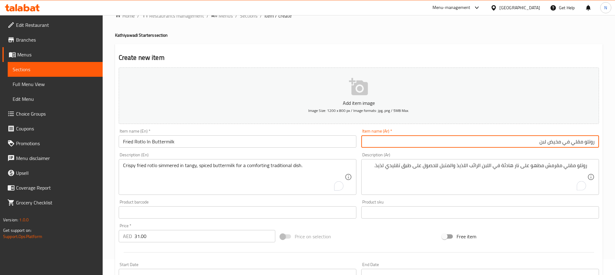
drag, startPoint x: 562, startPoint y: 143, endPoint x: 533, endPoint y: 145, distance: 29.0
click at [533, 145] on input "روتلو مقلي في مخيض لبن" at bounding box center [480, 141] width 238 height 12
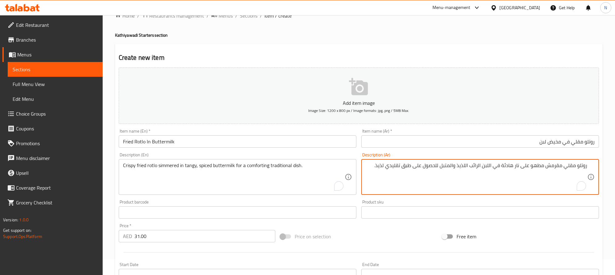
drag, startPoint x: 492, startPoint y: 165, endPoint x: 471, endPoint y: 167, distance: 21.7
paste textarea "مخيض لبن"
click at [468, 164] on textarea "روتلو مقلي مقرمش مطهو على نار هادئة في مخيض لبن اللذيذ والمتبل للحصول على طبق ت…" at bounding box center [477, 176] width 222 height 29
click at [469, 164] on textarea "روتلو مقلي مقرمش مطهو على نار هادئة في مخيض لبن اللذيذ والمتبل للحصول على طبق ت…" at bounding box center [477, 176] width 222 height 29
click at [450, 166] on textarea "روتلو مقلي مقرمش مطهو على نار هادئة في مخيض ل[PERSON_NAME] والمتبل للحصول على ط…" at bounding box center [477, 176] width 222 height 29
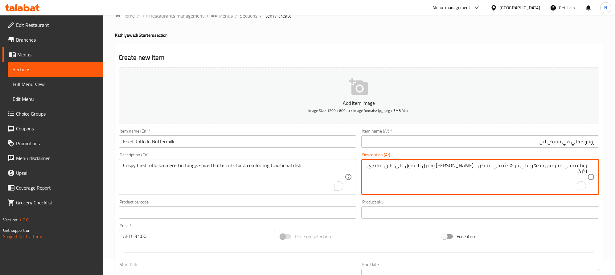
type textarea "روتلو مقلي مقرمش مطهو على نار هادئة في مخيض ل[PERSON_NAME] ومتبل للحصول على طبق…"
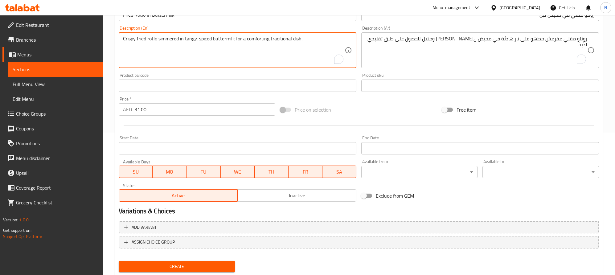
scroll to position [154, 0]
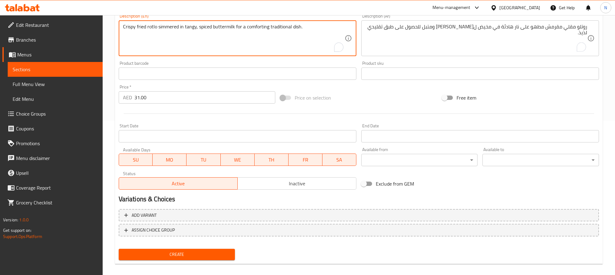
click at [220, 252] on span "Create" at bounding box center [177, 255] width 107 height 8
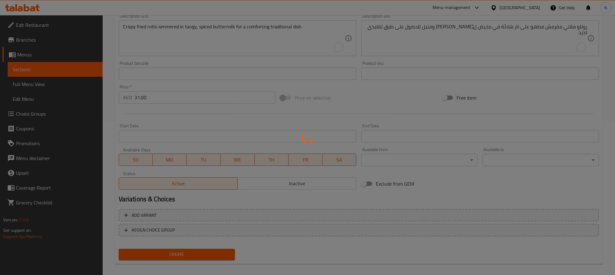
type input "0"
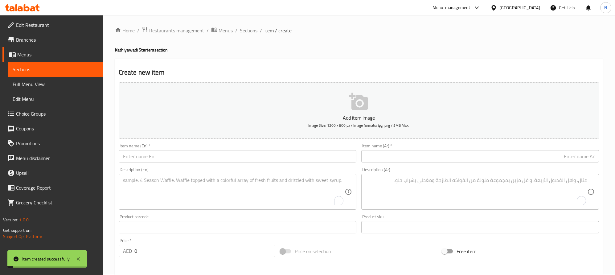
scroll to position [0, 0]
click at [256, 31] on span "Sections" at bounding box center [249, 31] width 18 height 7
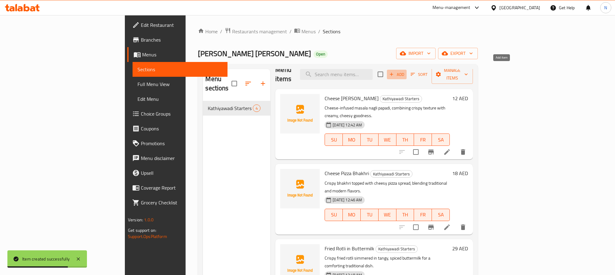
click at [405, 72] on span "Add" at bounding box center [397, 74] width 17 height 7
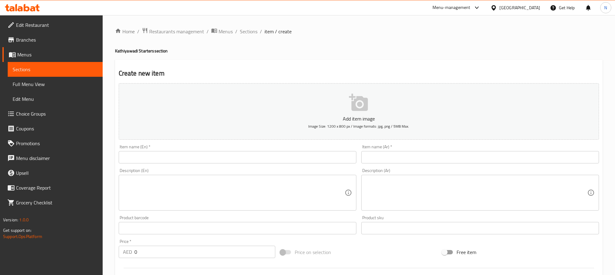
click at [150, 152] on input "text" at bounding box center [238, 157] width 238 height 12
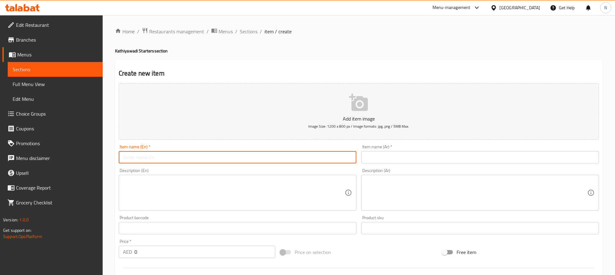
paste input "Cheese Khakhra Pizza"
click at [221, 155] on input "Cheese Khakhra Pizza" at bounding box center [238, 157] width 238 height 12
click at [222, 155] on input "Cheese Khakhra Pizza" at bounding box center [238, 157] width 238 height 12
type input "Cheese Khakhra Pizza"
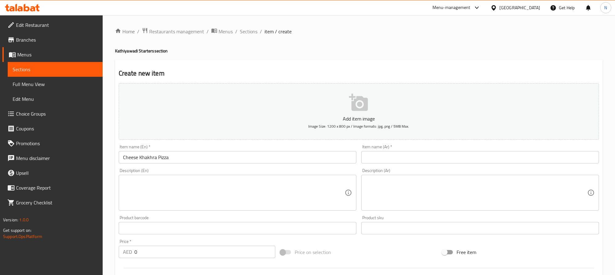
click at [194, 178] on div "Description (En)" at bounding box center [238, 193] width 238 height 36
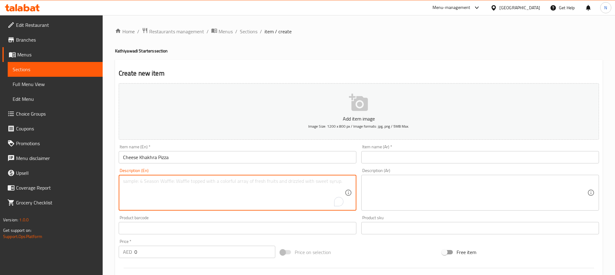
paste textarea "Crispy khakhra topped with cheesy pizza flavors for a crunchy, indulgent twist."
click at [192, 182] on textarea "Crispy khakhra topped with cheesy pizza flavors for a crunchy, indulgent twist." at bounding box center [234, 192] width 222 height 29
type textarea "Crispy khakhra topped with cheesy pizza flavors for a crunchy, indulgent twist."
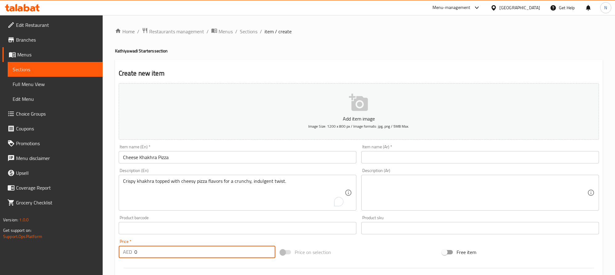
click at [135, 249] on input "0" at bounding box center [204, 252] width 141 height 12
paste input "18.0"
type input "18.00"
click at [199, 158] on input "Cheese Khakhra Pizza" at bounding box center [238, 157] width 238 height 12
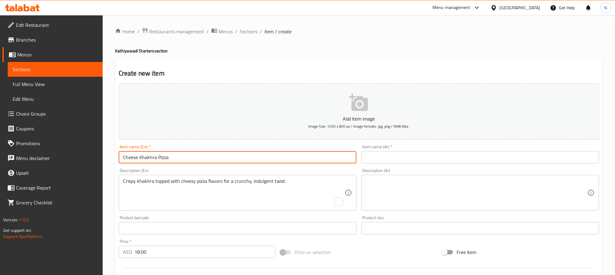
click at [199, 158] on input "Cheese Khakhra Pizza" at bounding box center [238, 157] width 238 height 12
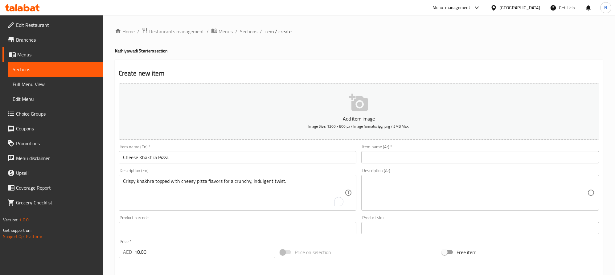
drag, startPoint x: 586, startPoint y: 154, endPoint x: 585, endPoint y: 157, distance: 3.2
click at [586, 154] on input "text" at bounding box center [480, 157] width 238 height 12
paste input "بيتزا الجبنة الخاخرا"
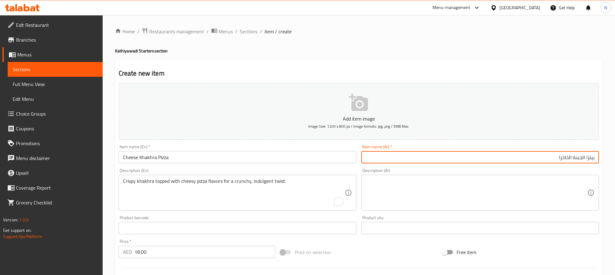
click at [582, 161] on input "بيتزا الجبنة الخاخرا" at bounding box center [480, 157] width 238 height 12
click at [150, 158] on input "Cheese Khakhra Pizza" at bounding box center [238, 157] width 238 height 12
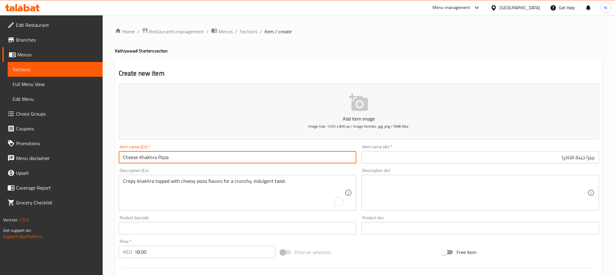
click at [234, 163] on input "Cheese Khakhra Pizza" at bounding box center [238, 157] width 238 height 12
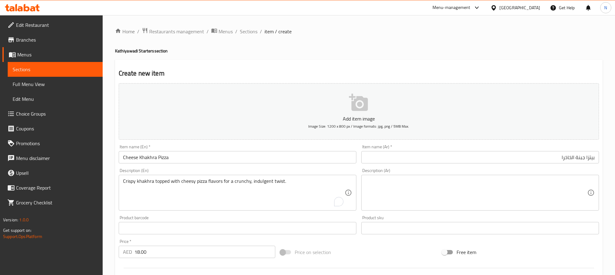
click at [563, 156] on input "بيتزا جبنة الخاخرا" at bounding box center [480, 157] width 238 height 12
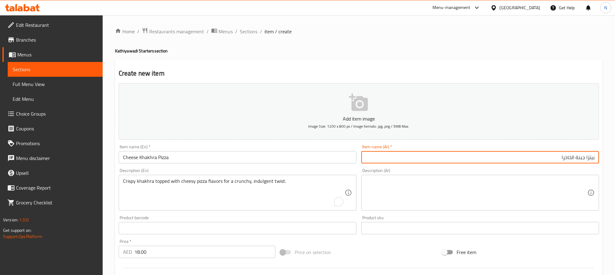
click at [563, 156] on input "بيتزا جبنة الخاخرا" at bounding box center [480, 157] width 238 height 12
paste input "اك"
type input "بيتزا جبنة خاكرا"
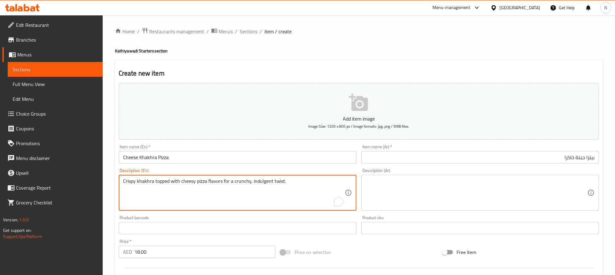
click at [192, 180] on textarea "Crispy khakhra topped with cheesy pizza flavors for a crunchy, indulgent twist." at bounding box center [234, 192] width 222 height 29
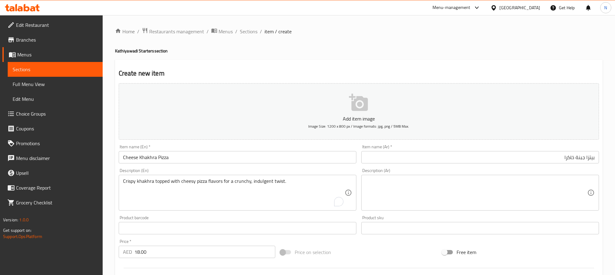
click at [498, 191] on textarea at bounding box center [477, 192] width 222 height 29
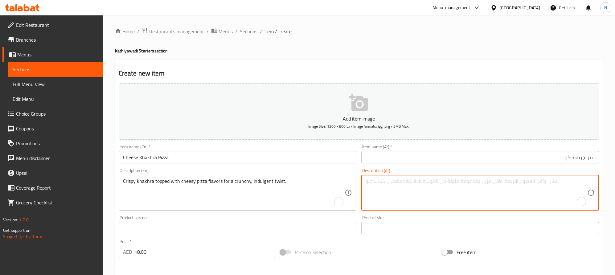
paste textarea "خخرا مقرمشة مغطاة بنكهة البيتزا الجبنية لإضفاء لمسة مقرمشة ولذيذة."
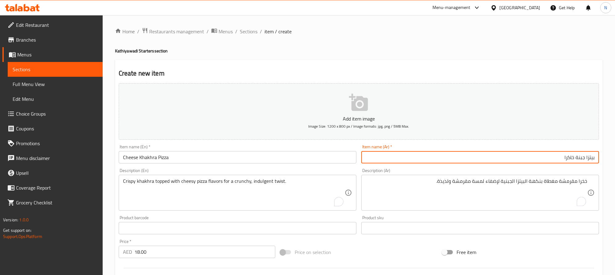
click at [572, 160] on input "بيتزا جبنة خاكرا" at bounding box center [480, 157] width 238 height 12
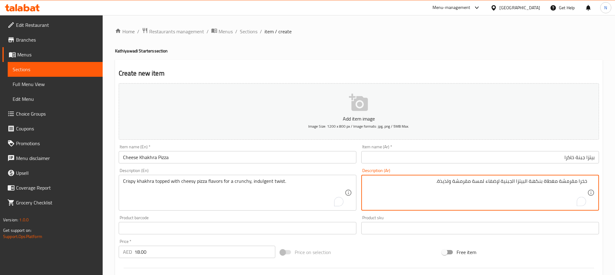
click at [584, 180] on textarea "خخرا مقرمشة مغطاة بنكهة البيتزا الجبنية لإضفاء لمسة مقرمشة ولذيذة." at bounding box center [477, 192] width 222 height 29
paste textarea "كرا"
click at [529, 183] on textarea "خاكرا مقرمشة مغطاة بنكهة البيتزا الجبنية لإضفاء لمسة مقرمشة ولذيذة." at bounding box center [477, 192] width 222 height 29
click at [529, 184] on textarea "خاكرا مقرمشة مغطاة بنكهة البيتزا الجبنية لإضفاء لمسة مقرمشة ولذيذة." at bounding box center [477, 192] width 222 height 29
click at [511, 184] on textarea "خاكرا مقرمشة مغطاة بنكهة البيتزا الجبنية لإضفاء لمسة مقرمشة ولذيذة." at bounding box center [477, 192] width 222 height 29
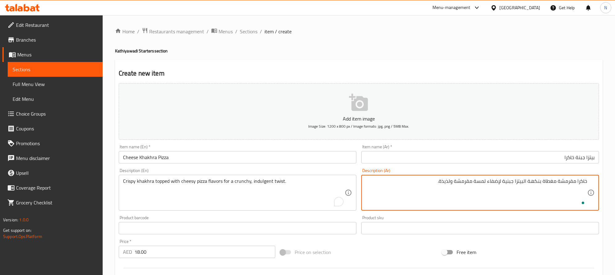
click at [525, 183] on textarea "خاكرا مقرمشة مغطاة بنكهة البيتزا جبنية لإضفاء لمسة مقرمشة ولذيذة." at bounding box center [477, 192] width 222 height 29
drag, startPoint x: 502, startPoint y: 182, endPoint x: 492, endPoint y: 183, distance: 10.2
click at [492, 183] on textarea "خاكرا مقرمشة مغطاة بنكهة بيتزا جبنية لإضفاء لمسة مقرمشة ولذيذة." at bounding box center [477, 192] width 222 height 29
click at [483, 181] on textarea "خاكرا مقرمشة مغطاة بنكهة بيتزا جبنية لتويست لمسة مقرمشة ولذيذة." at bounding box center [477, 192] width 222 height 29
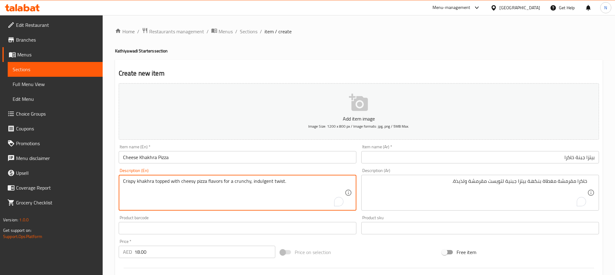
click at [279, 184] on textarea "Crispy khakhra topped with cheesy pizza flavors for a crunchy, indulgent twist." at bounding box center [234, 192] width 222 height 29
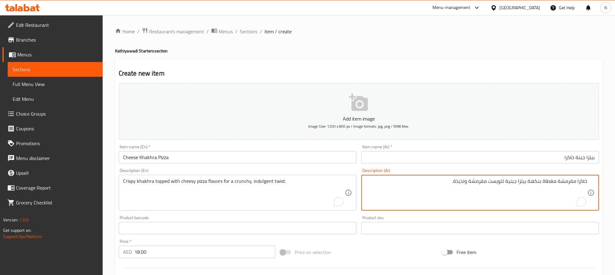
drag, startPoint x: 466, startPoint y: 183, endPoint x: 455, endPoint y: 184, distance: 10.9
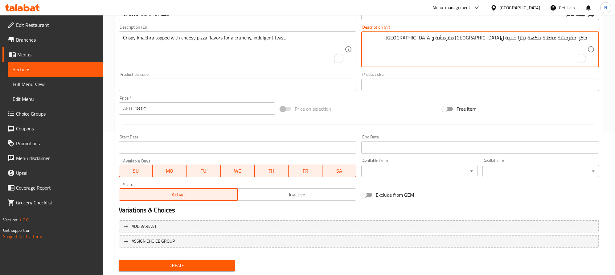
scroll to position [160, 0]
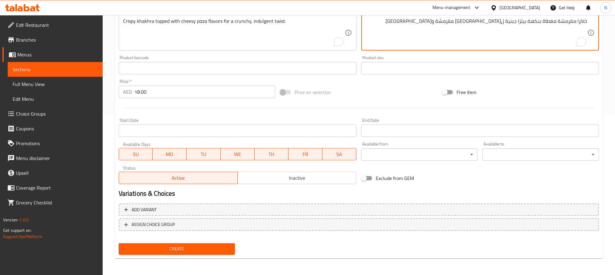
type textarea "خاكرا مقرمشة مغطاة بنكهة بيتزا جبنية ل[GEOGRAPHIC_DATA] مقرمشة و[GEOGRAPHIC_DAT…"
click at [198, 257] on div "Create new item Add item image Image Size: 1200 x 800 px / Image formats: jpg, …" at bounding box center [359, 79] width 488 height 359
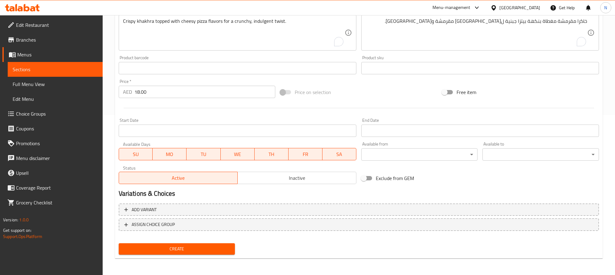
click at [199, 254] on button "Create" at bounding box center [177, 248] width 117 height 11
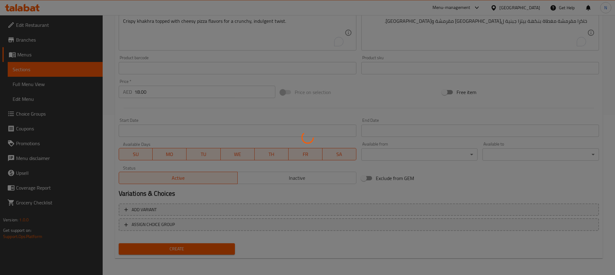
type input "0"
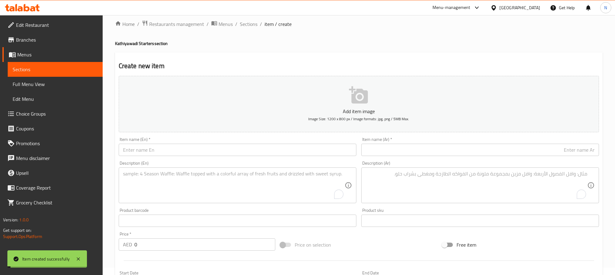
scroll to position [0, 0]
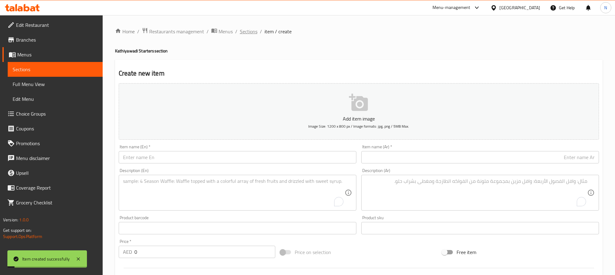
click at [245, 31] on span "Sections" at bounding box center [249, 31] width 18 height 7
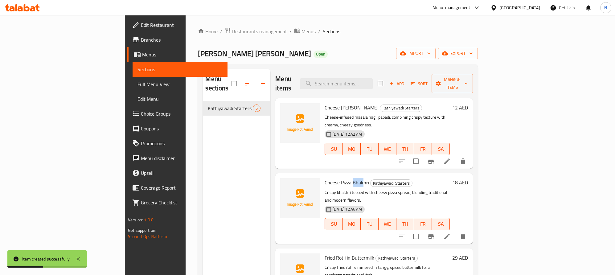
drag, startPoint x: 324, startPoint y: 167, endPoint x: 324, endPoint y: 178, distance: 11.1
click at [325, 178] on span "Cheese Pizza Bhakhri" at bounding box center [347, 182] width 44 height 9
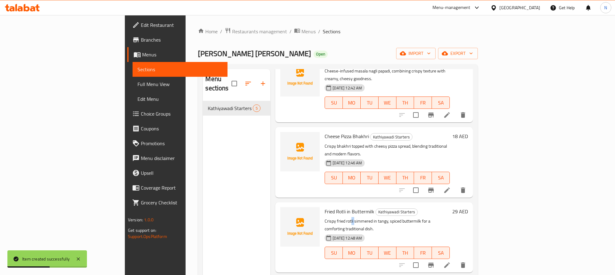
click at [322, 205] on div "Fried Rotli in Buttermilk Kathiyawadi Starters Crispy fried rotli simmered in t…" at bounding box center [387, 237] width 130 height 65
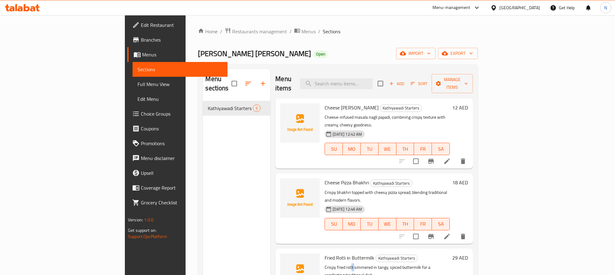
click at [405, 80] on span "Add" at bounding box center [397, 83] width 17 height 7
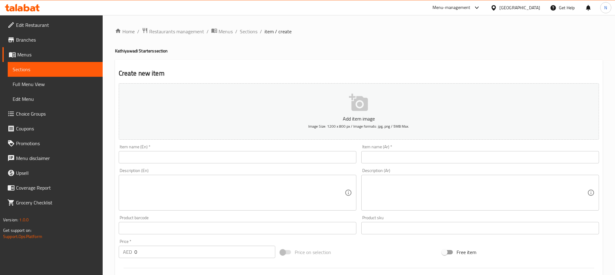
click at [267, 157] on input "text" at bounding box center [238, 157] width 238 height 12
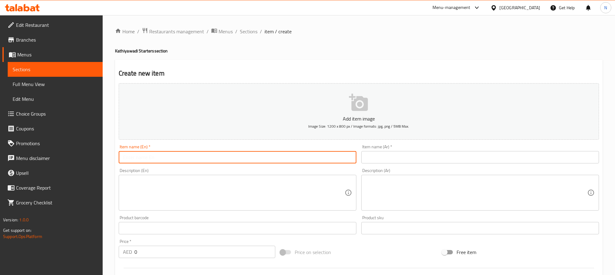
paste input "Cheese [PERSON_NAME]"
type input "Cheese [PERSON_NAME]"
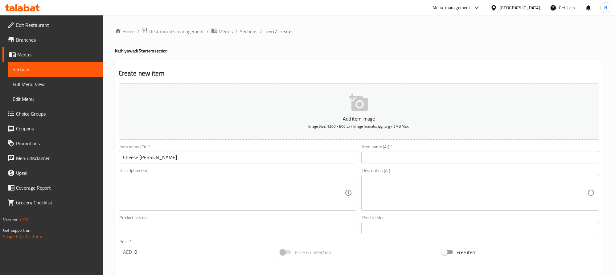
click at [147, 192] on textarea at bounding box center [234, 192] width 222 height 29
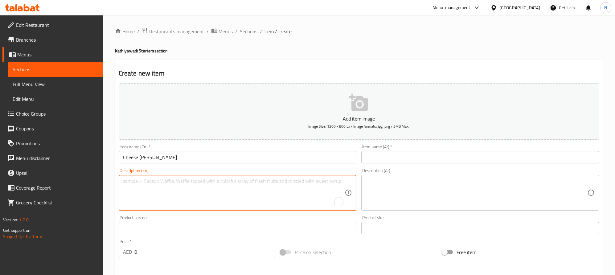
paste textarea "Crispy khichiya papadi layered with spiced cheese for a flavorful, crunchy snac…"
type textarea "Crispy khichiya papadi layered with spiced cheese for a flavorful, crunchy snac…"
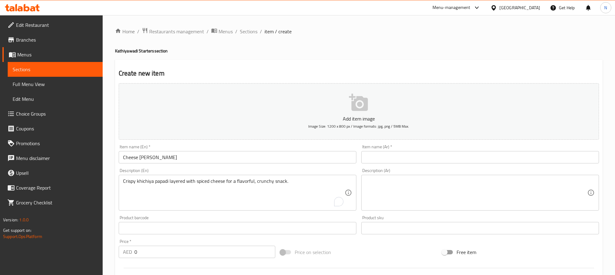
click at [167, 177] on div "Crispy khichiya papadi layered with spiced cheese for a flavorful, crunchy snac…" at bounding box center [238, 193] width 238 height 36
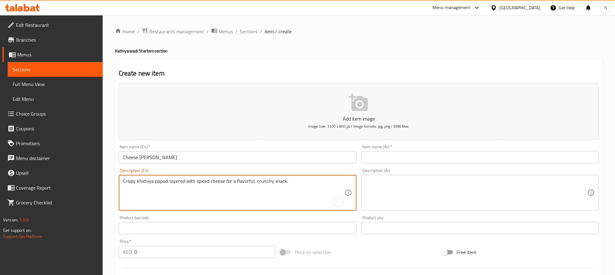
click at [165, 179] on textarea "Crispy khichiya papadi layered with spiced cheese for a flavorful, crunchy snac…" at bounding box center [234, 192] width 222 height 29
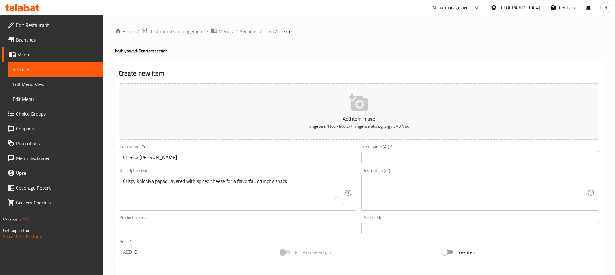
click at [129, 248] on div "AED 0 Price *" at bounding box center [197, 252] width 157 height 12
paste input "12.0"
type input "12.00"
